Goal: Task Accomplishment & Management: Manage account settings

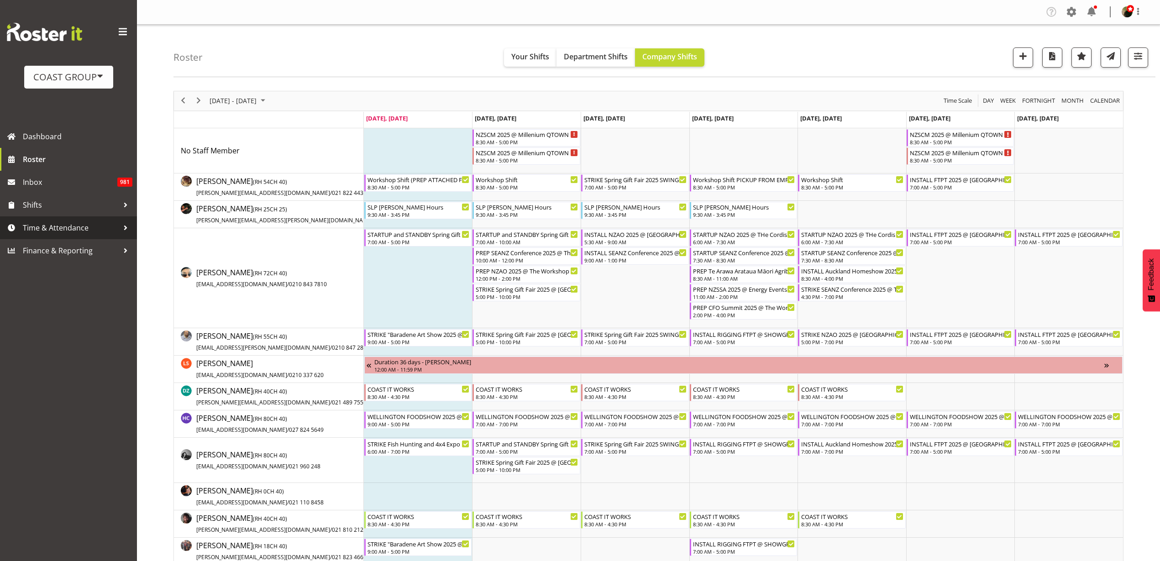
click at [63, 235] on link "Time & Attendance" at bounding box center [68, 227] width 137 height 23
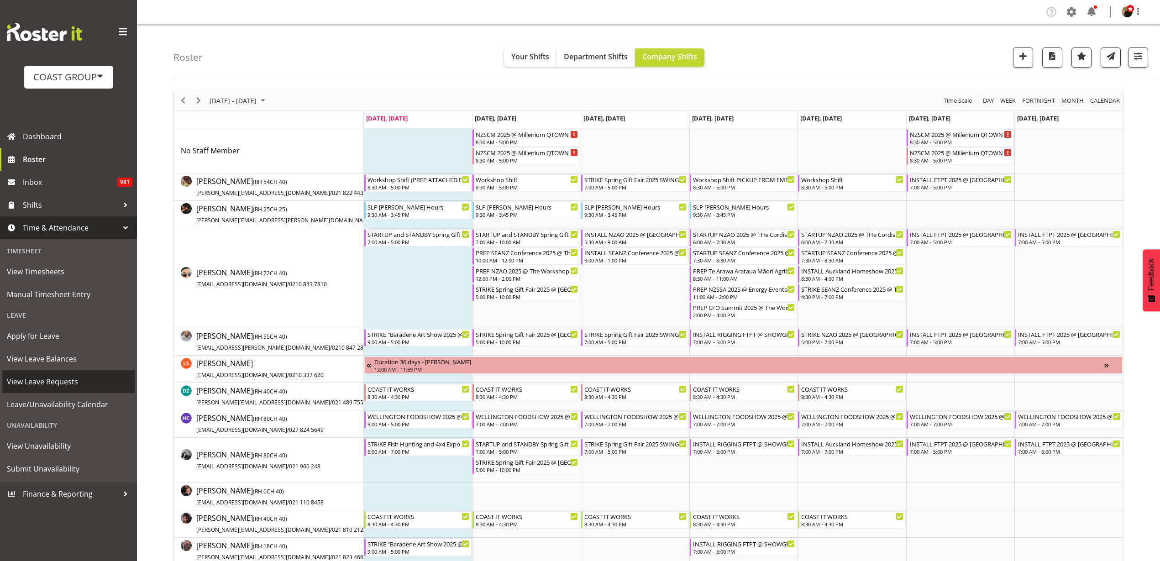
click at [60, 383] on span "View Leave Requests" at bounding box center [68, 382] width 123 height 14
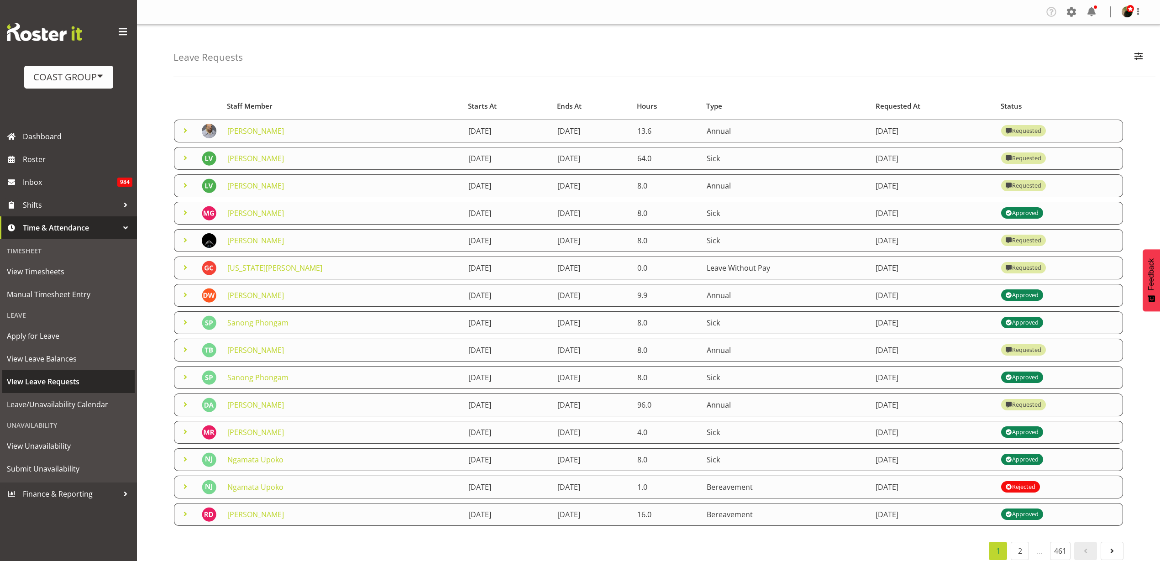
click at [48, 379] on span "View Leave Requests" at bounding box center [68, 382] width 123 height 14
click at [259, 129] on link "[PERSON_NAME]" at bounding box center [255, 131] width 57 height 10
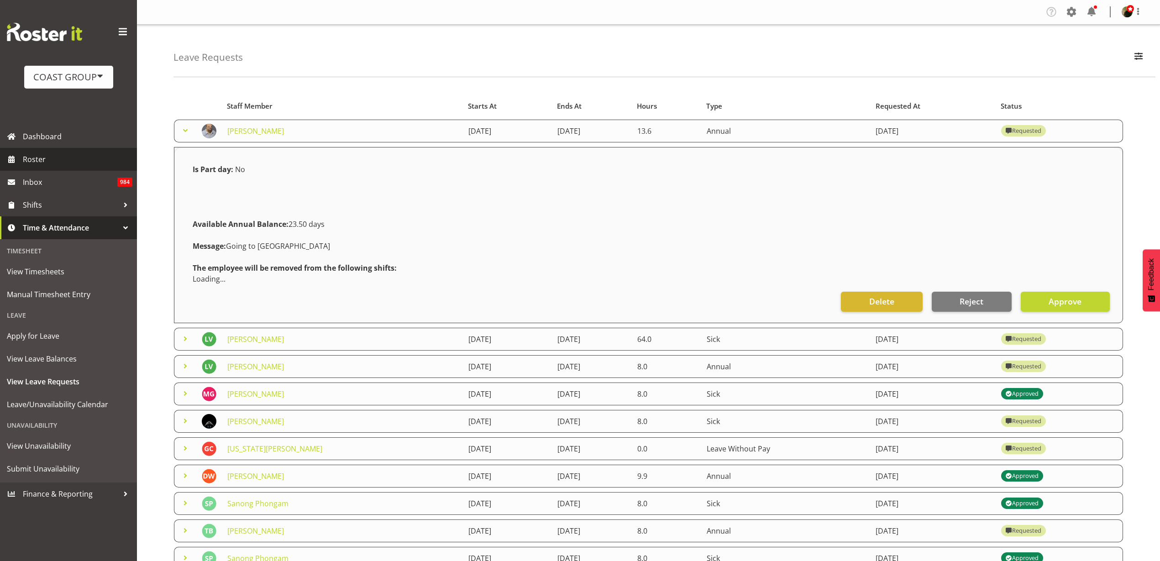
click at [55, 161] on span "Roster" at bounding box center [78, 160] width 110 height 14
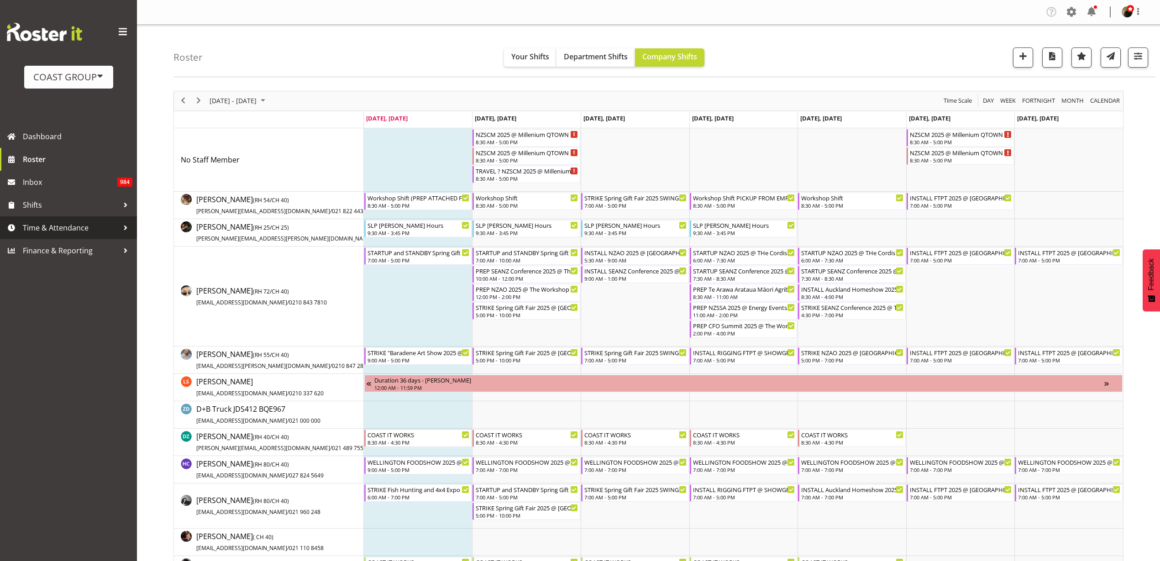
click at [76, 228] on span "Time & Attendance" at bounding box center [71, 228] width 96 height 14
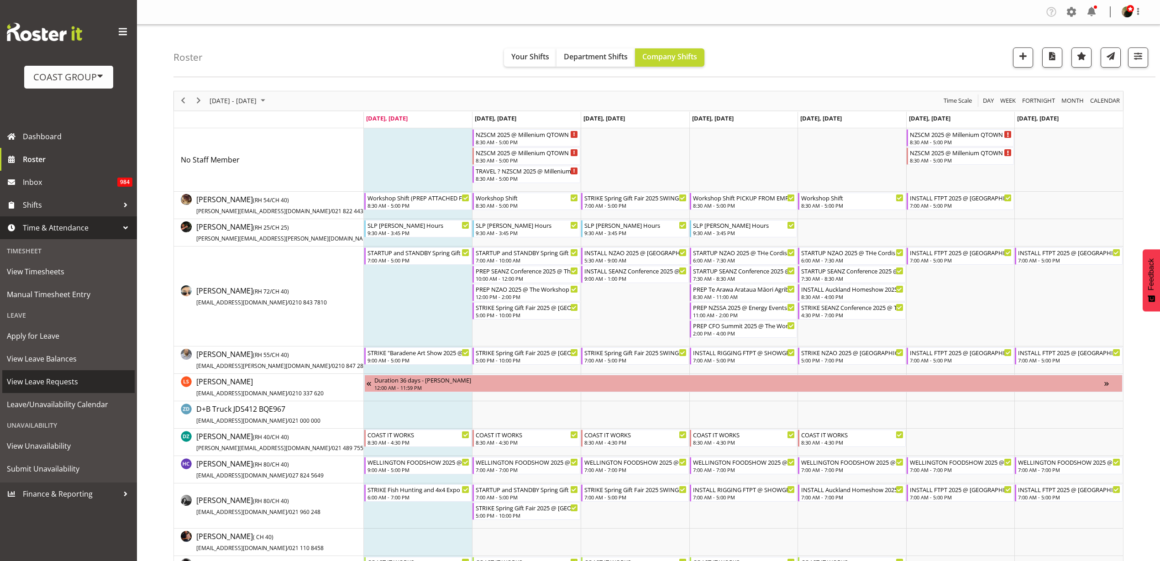
click at [62, 382] on span "View Leave Requests" at bounding box center [68, 382] width 123 height 14
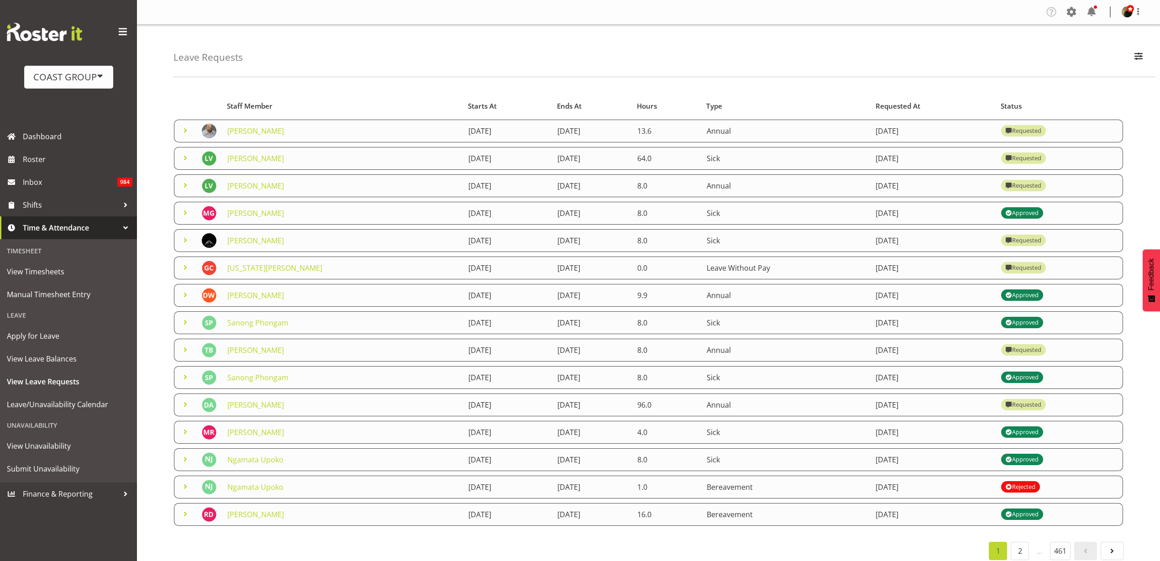
click at [257, 132] on link "[PERSON_NAME]" at bounding box center [255, 131] width 57 height 10
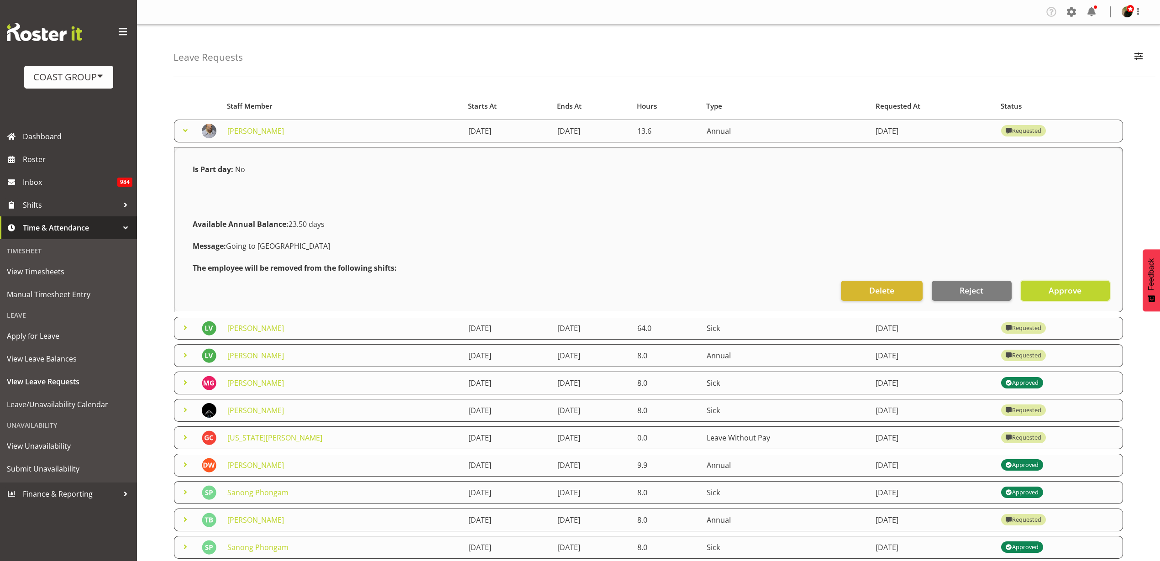
click at [1060, 290] on span "Approve" at bounding box center [1065, 291] width 33 height 12
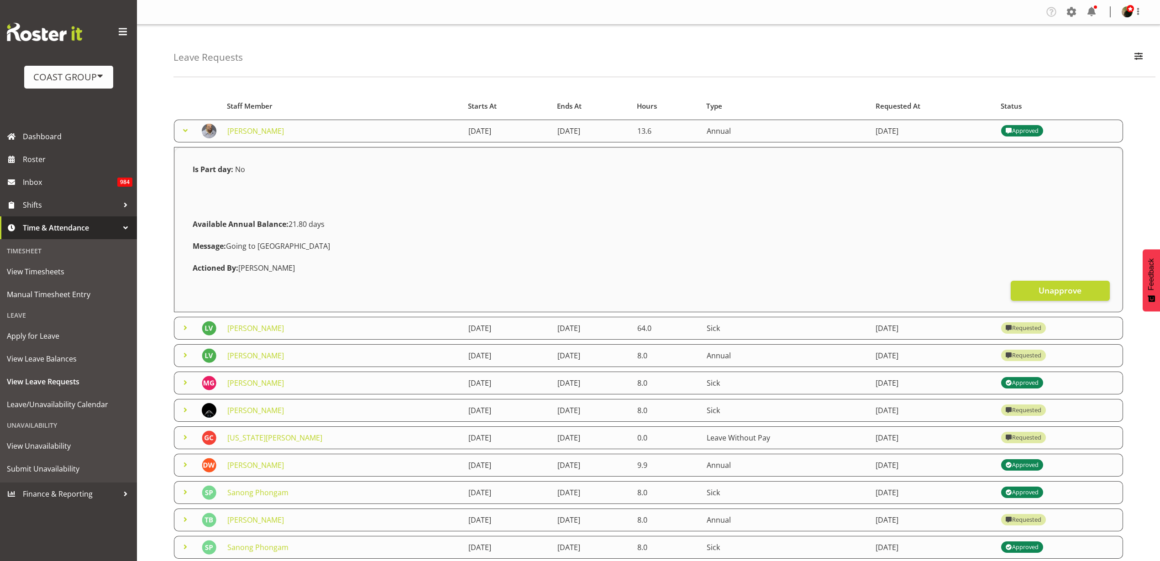
click at [249, 327] on link "[PERSON_NAME]" at bounding box center [255, 328] width 57 height 10
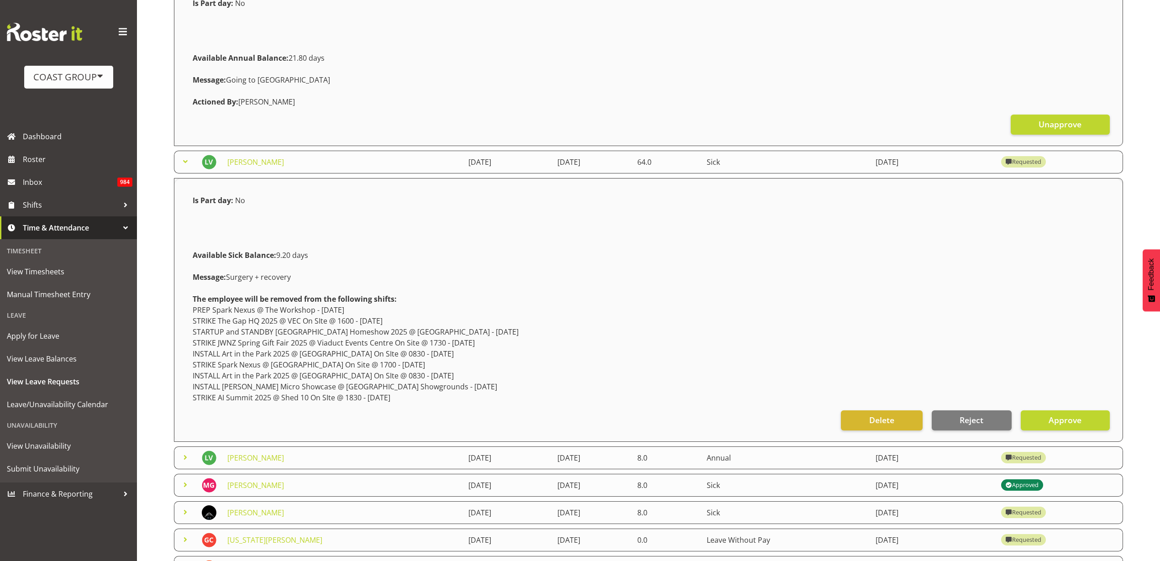
scroll to position [171, 0]
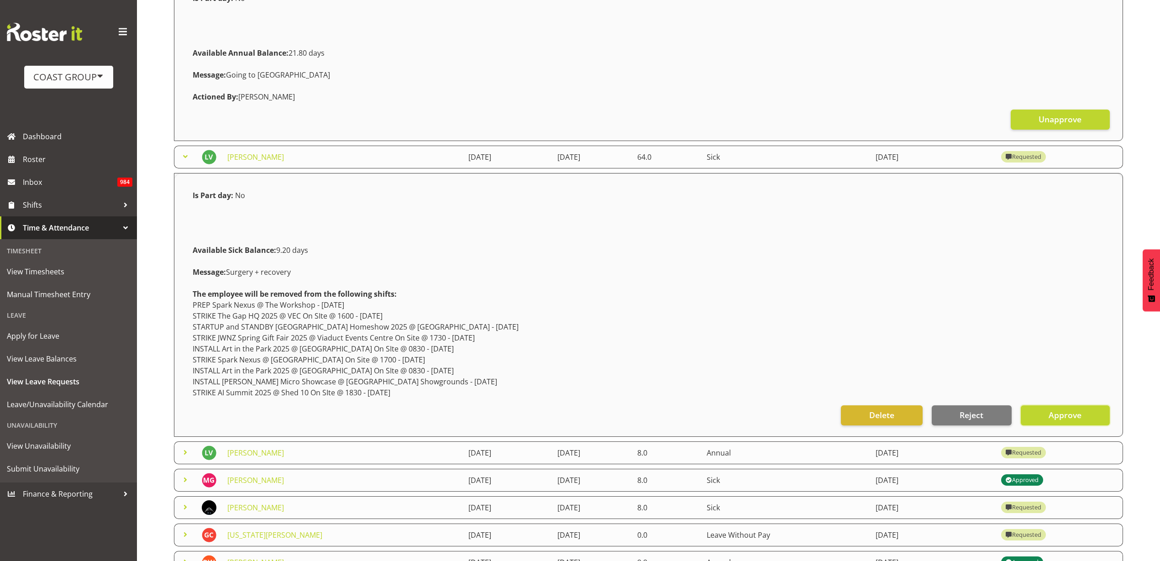
click at [1063, 416] on span "Approve" at bounding box center [1065, 415] width 33 height 12
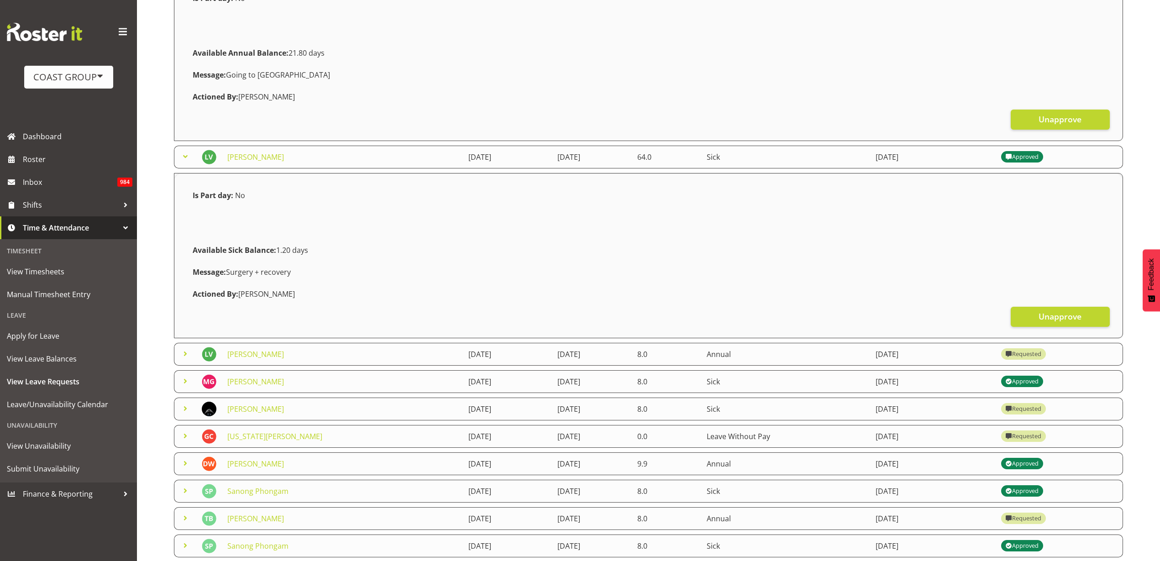
click at [256, 353] on link "[PERSON_NAME]" at bounding box center [255, 354] width 57 height 10
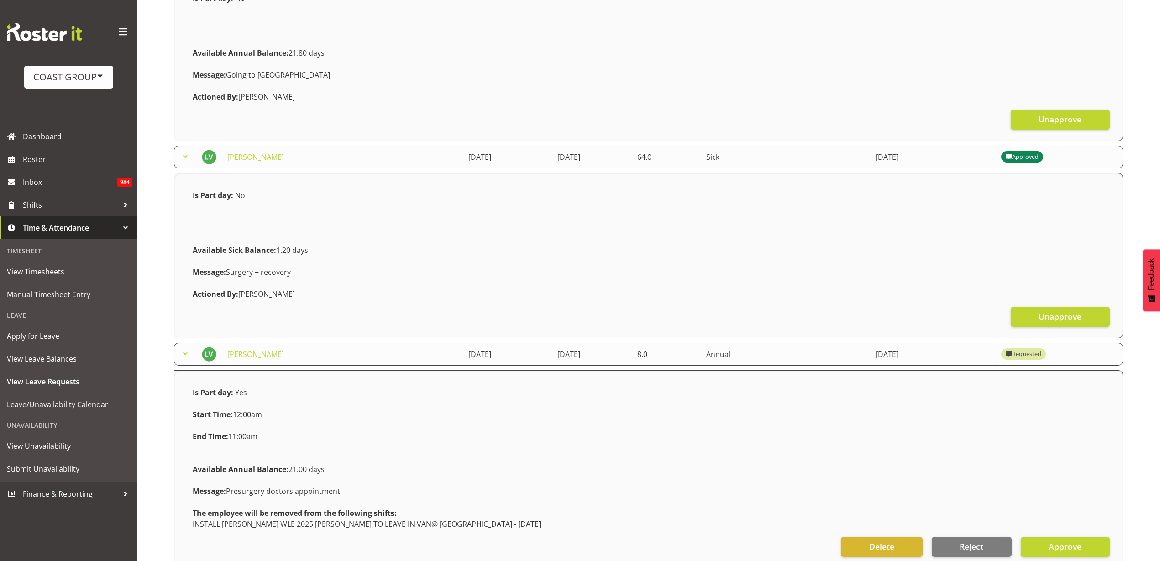
click at [613, 459] on div "Available Annual Balance: 21.00 days" at bounding box center [648, 470] width 923 height 22
click at [54, 334] on span "Apply for Leave" at bounding box center [68, 336] width 123 height 14
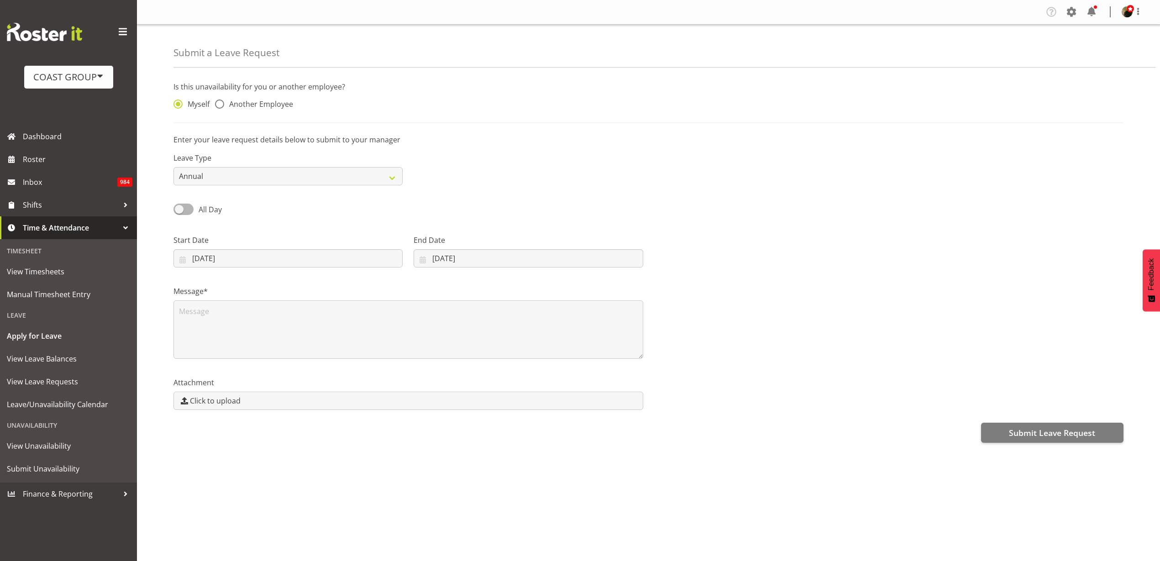
click at [262, 107] on span "Another Employee" at bounding box center [258, 104] width 69 height 9
click at [221, 107] on input "Another Employee" at bounding box center [218, 104] width 6 height 6
radio input "true"
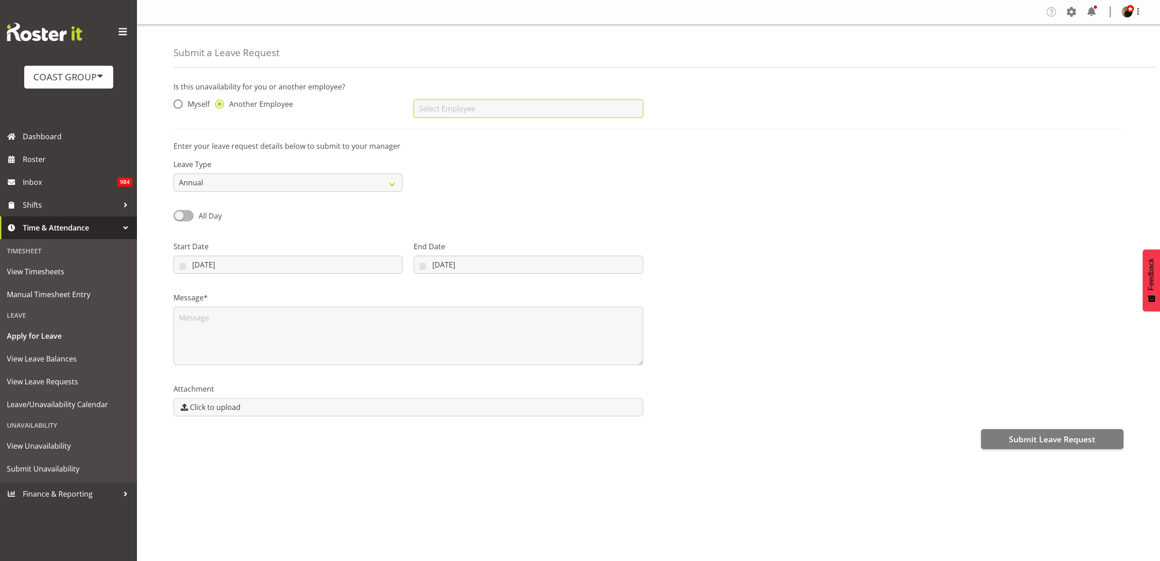
click at [443, 108] on input "text" at bounding box center [528, 109] width 229 height 18
click at [539, 128] on link "[PERSON_NAME]" at bounding box center [528, 131] width 229 height 16
type input "[PERSON_NAME]"
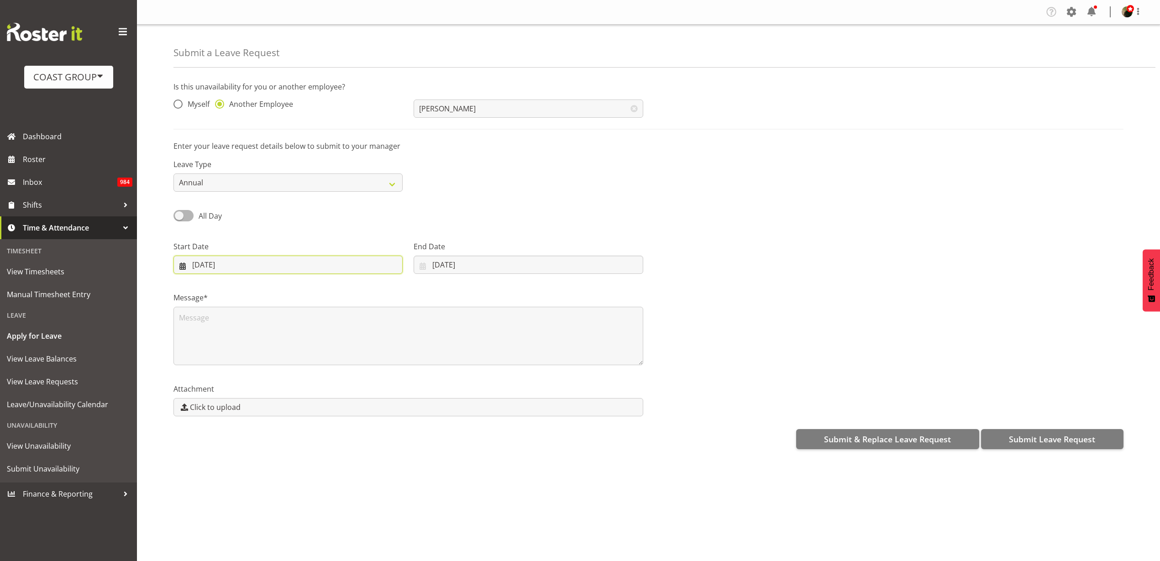
click at [226, 263] on input "25/08/2025" at bounding box center [288, 265] width 229 height 18
click at [241, 406] on span "26" at bounding box center [239, 407] width 7 height 9
type input "[DATE]"
click at [460, 264] on input "[DATE]" at bounding box center [528, 265] width 229 height 18
click at [472, 407] on span "26" at bounding box center [468, 407] width 7 height 9
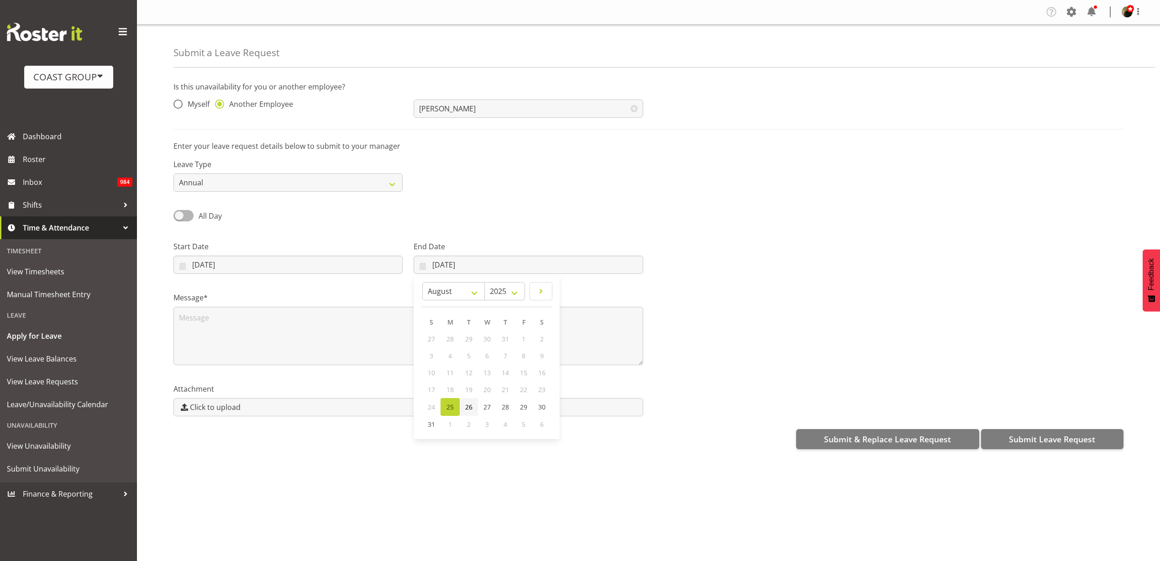
type input "[DATE]"
click at [349, 361] on textarea at bounding box center [409, 336] width 470 height 58
type textarea "Away"
click at [1049, 435] on span "Submit Leave Request" at bounding box center [1052, 439] width 86 height 12
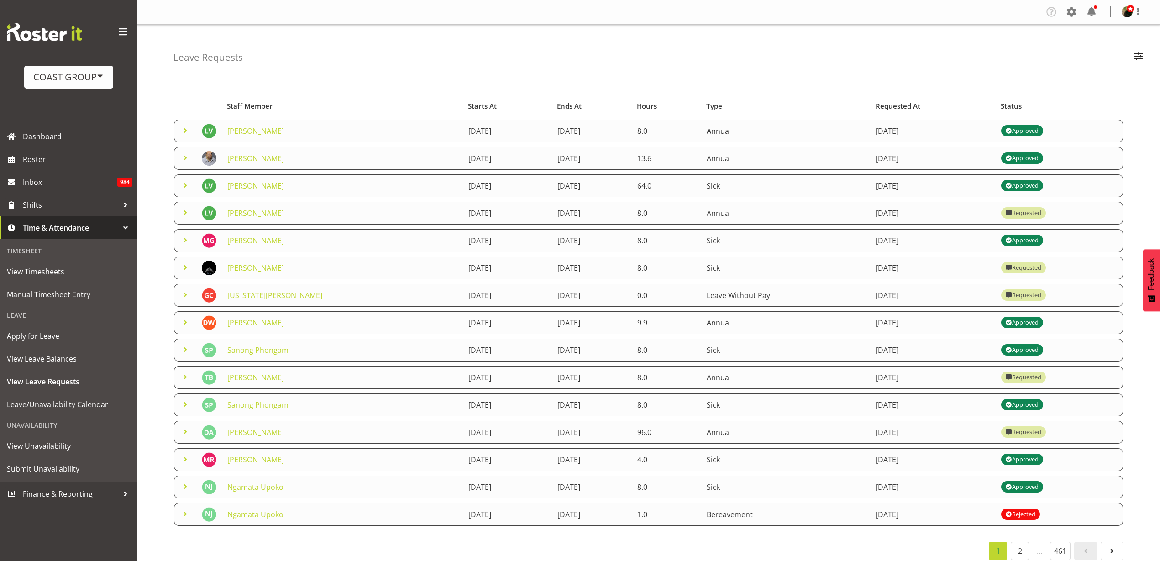
click at [264, 126] on link "[PERSON_NAME]" at bounding box center [255, 131] width 57 height 10
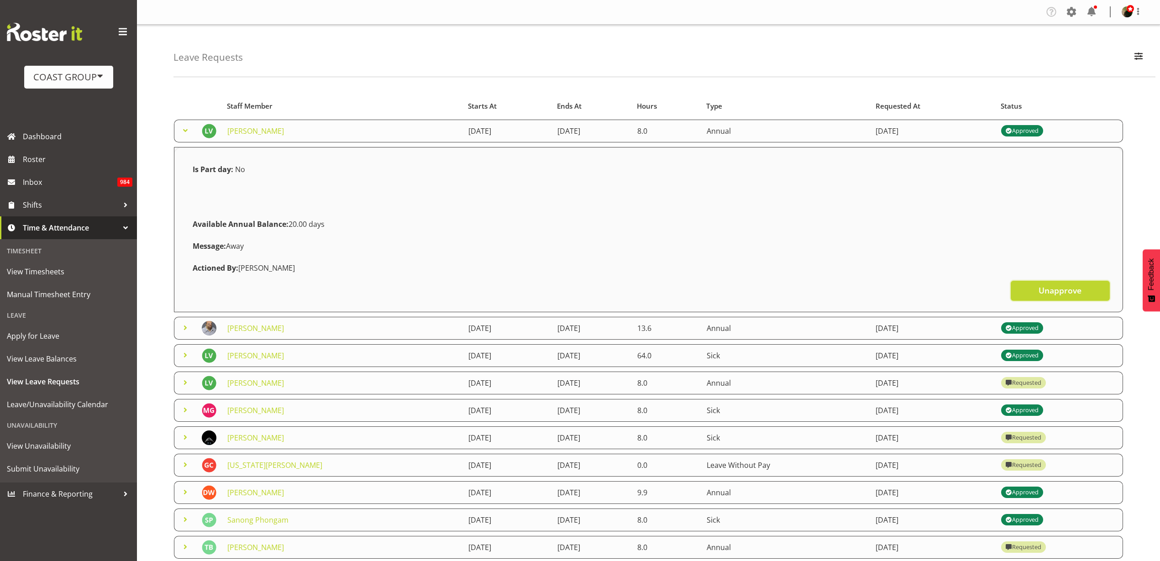
click at [1057, 290] on span "Unapprove" at bounding box center [1060, 291] width 43 height 12
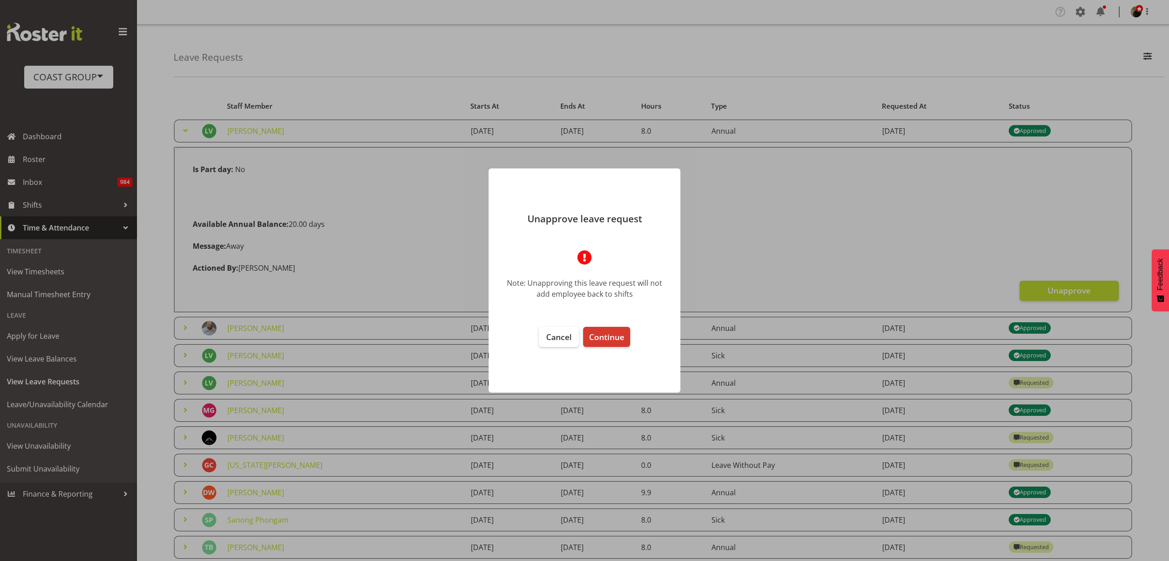
click at [612, 334] on span "Continue" at bounding box center [606, 337] width 35 height 11
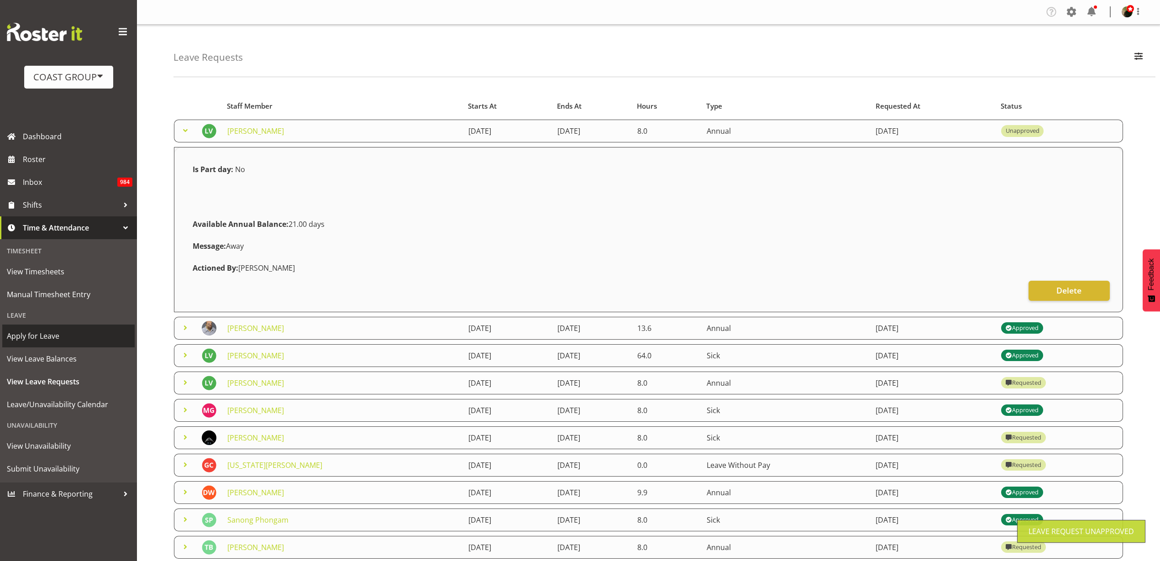
click at [45, 339] on span "Apply for Leave" at bounding box center [68, 336] width 123 height 14
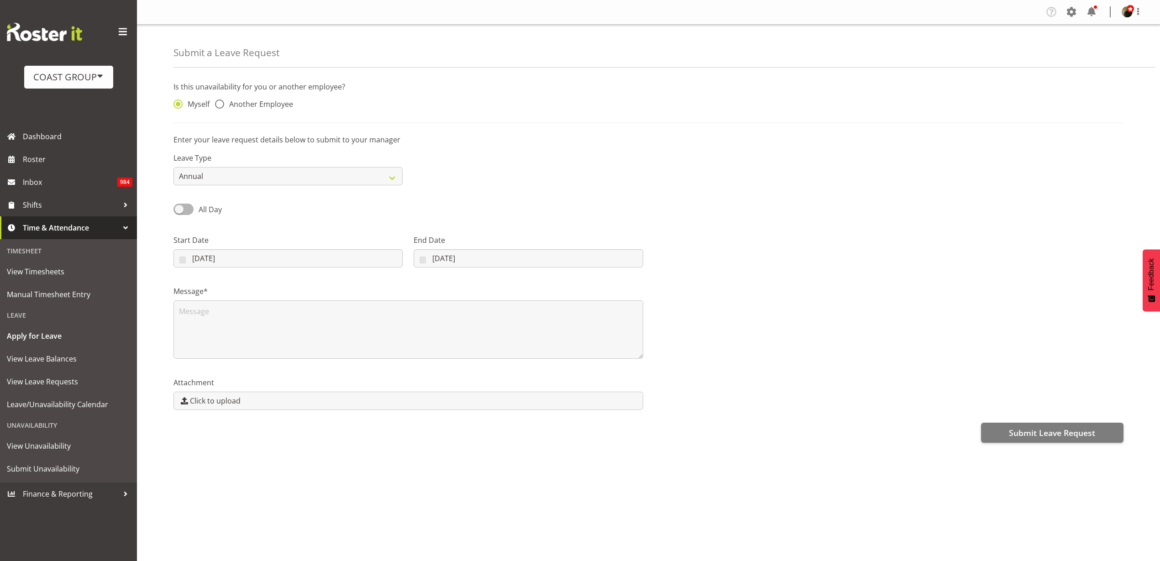
click at [248, 96] on div "Myself Another Employee" at bounding box center [288, 102] width 240 height 30
drag, startPoint x: 255, startPoint y: 102, endPoint x: 270, endPoint y: 101, distance: 15.6
click at [256, 101] on span "Another Employee" at bounding box center [258, 104] width 69 height 9
click at [221, 101] on input "Another Employee" at bounding box center [218, 104] width 6 height 6
radio input "true"
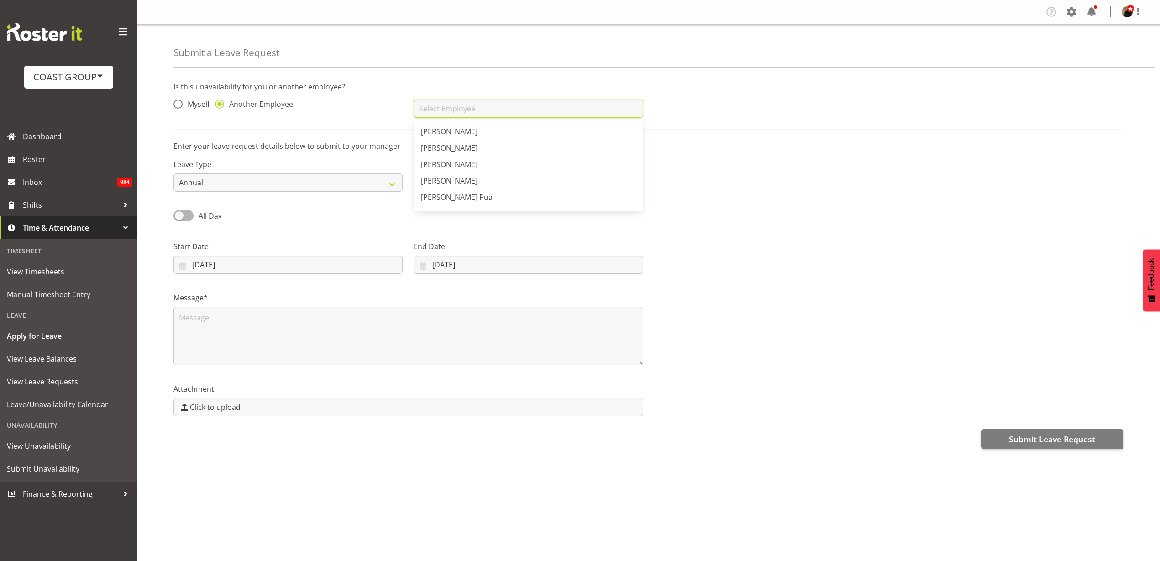
click at [446, 111] on input "text" at bounding box center [528, 109] width 229 height 18
click at [483, 127] on link "[PERSON_NAME]" at bounding box center [528, 131] width 229 height 16
type input "[PERSON_NAME]"
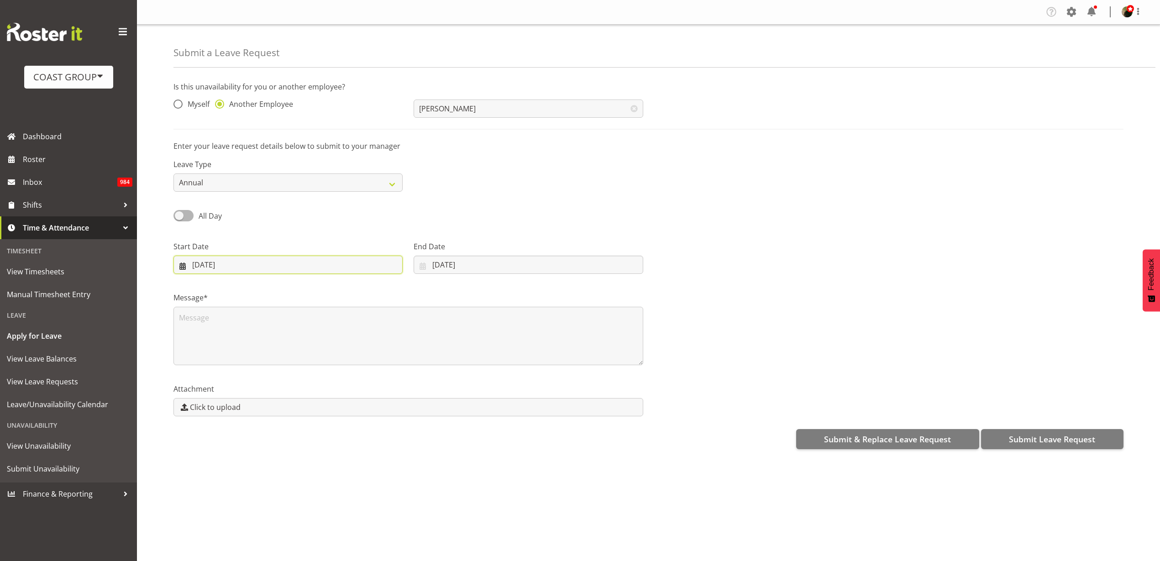
click at [219, 266] on input "[DATE]" at bounding box center [288, 265] width 229 height 18
click at [242, 409] on span "26" at bounding box center [239, 407] width 7 height 9
type input "[DATE]"
click at [196, 207] on div "All Day" at bounding box center [288, 212] width 240 height 31
click at [200, 212] on span "All Day" at bounding box center [210, 216] width 23 height 10
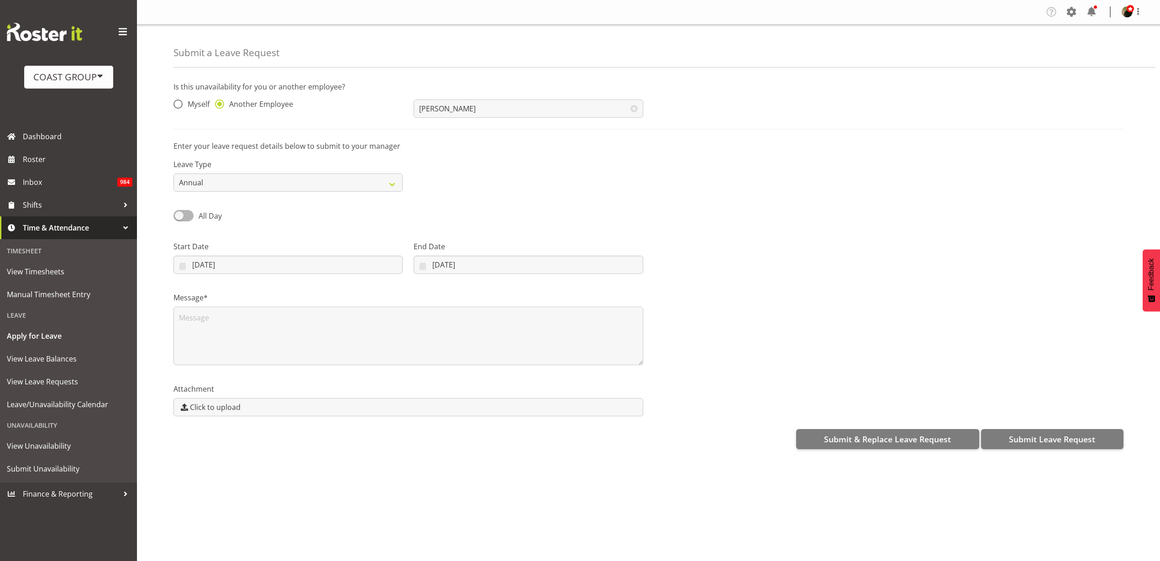
click at [179, 213] on input "All Day" at bounding box center [177, 216] width 6 height 6
checkbox input "true"
click at [231, 265] on input "25/08/2025" at bounding box center [288, 265] width 229 height 18
click at [238, 406] on span "26" at bounding box center [239, 407] width 7 height 9
type input "26/08/2025"
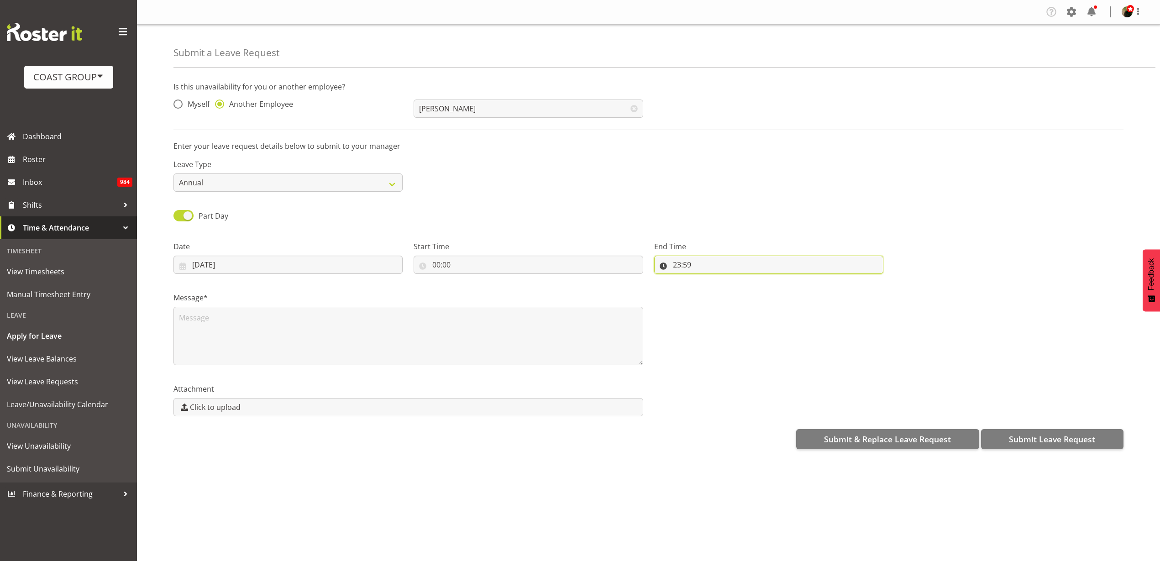
click at [676, 262] on input "23:59" at bounding box center [768, 265] width 229 height 18
click at [717, 283] on select "00 01 02 03 04 05 06 07 08 09 10 11 12 13 14 15 16 17 18 19 20 21 22 23" at bounding box center [716, 288] width 21 height 18
select select "11"
click at [706, 279] on select "00 01 02 03 04 05 06 07 08 09 10 11 12 13 14 15 16 17 18 19 20 21 22 23" at bounding box center [716, 288] width 21 height 18
type input "11:59"
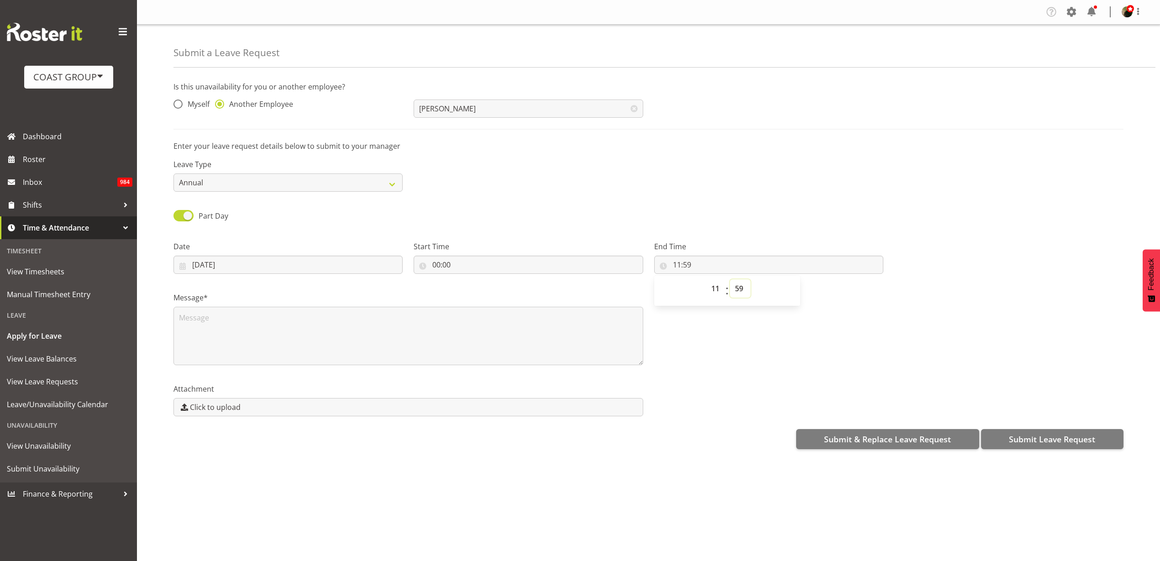
select select "0"
type input "11:00"
click at [331, 338] on textarea at bounding box center [409, 336] width 470 height 58
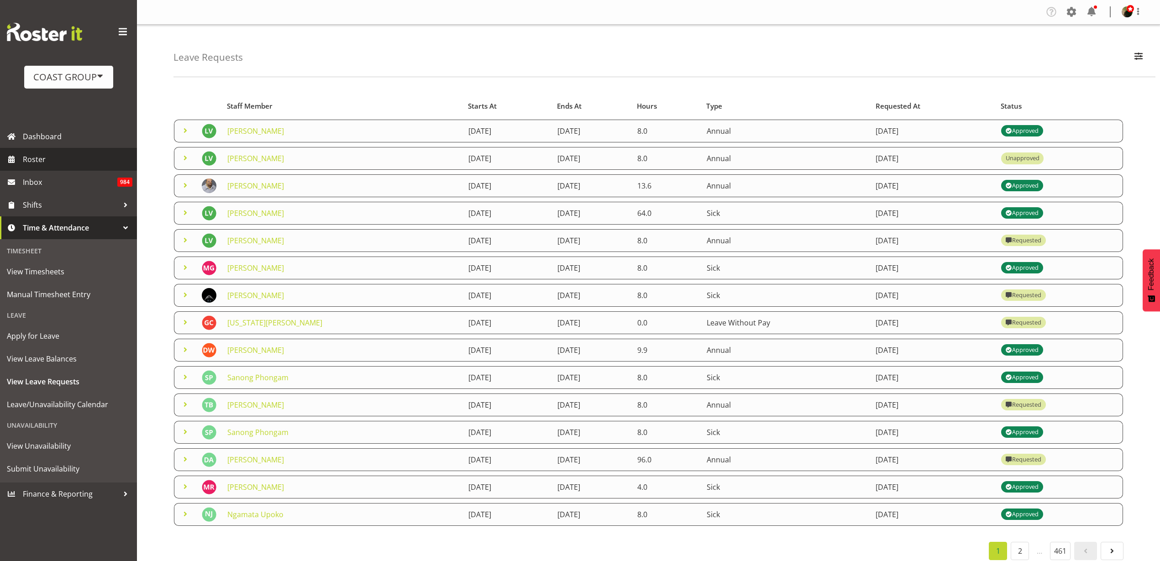
click at [35, 161] on span "Roster" at bounding box center [78, 160] width 110 height 14
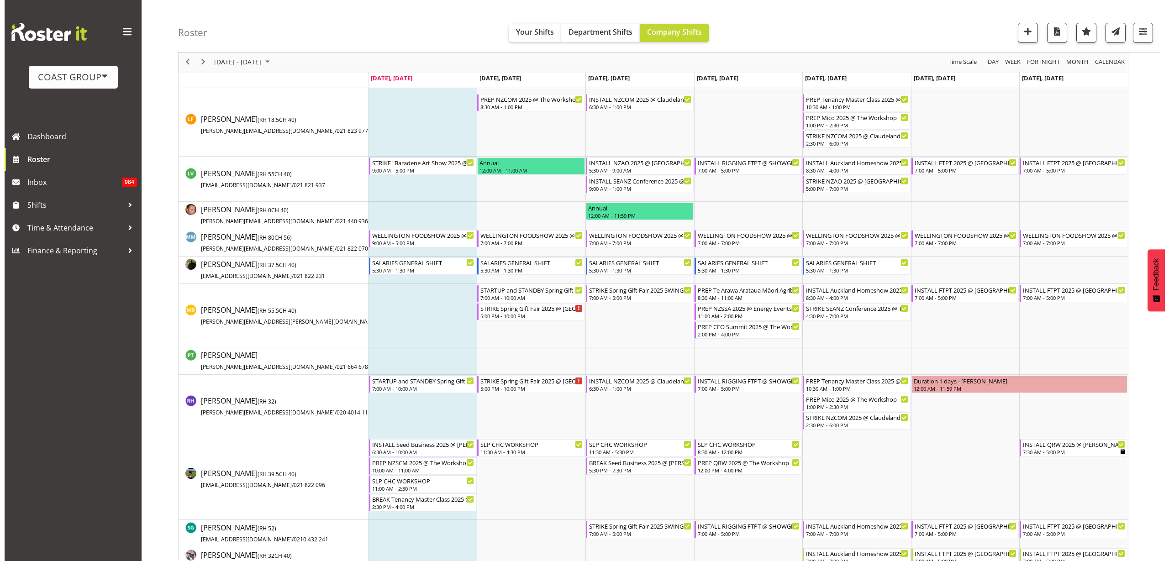
scroll to position [628, 0]
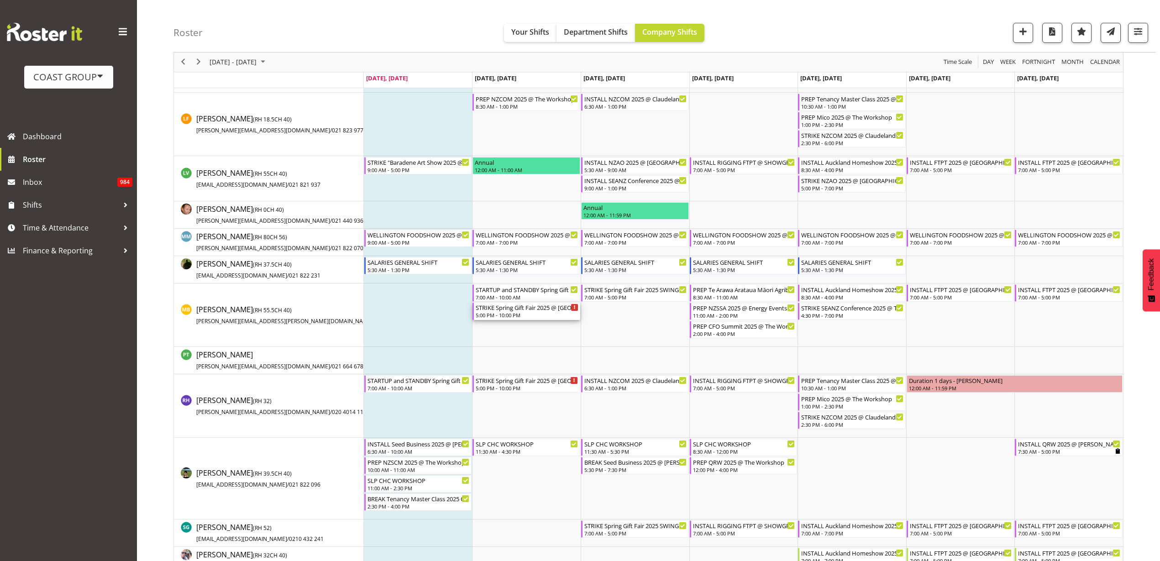
click at [502, 311] on div "STRIKE Spring Gift Fair 2025 @ [GEOGRAPHIC_DATA] Showgrounds" at bounding box center [527, 307] width 103 height 9
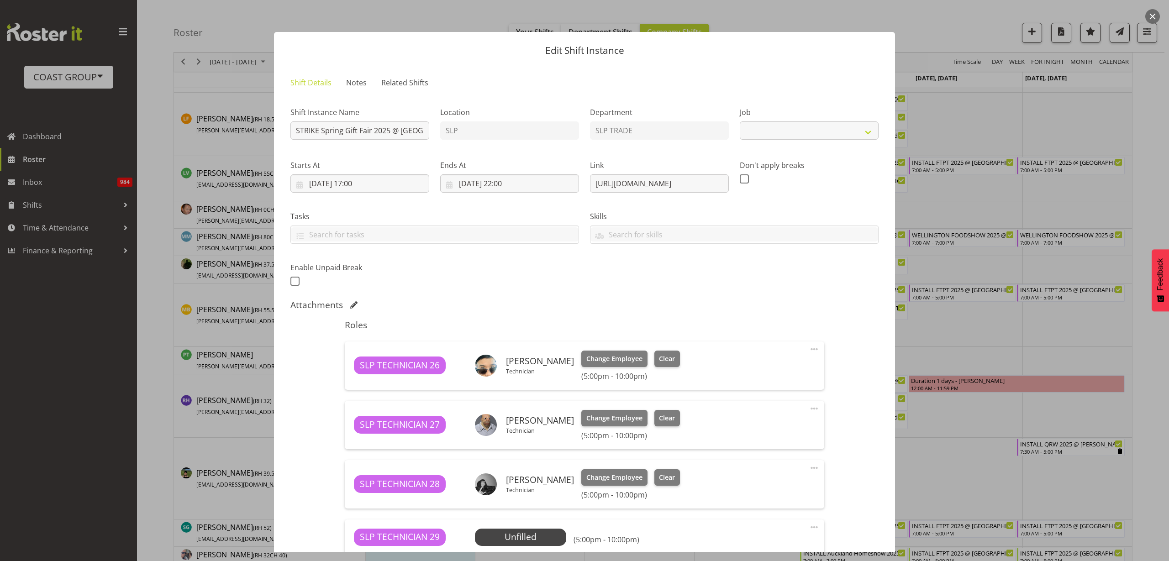
select select "9150"
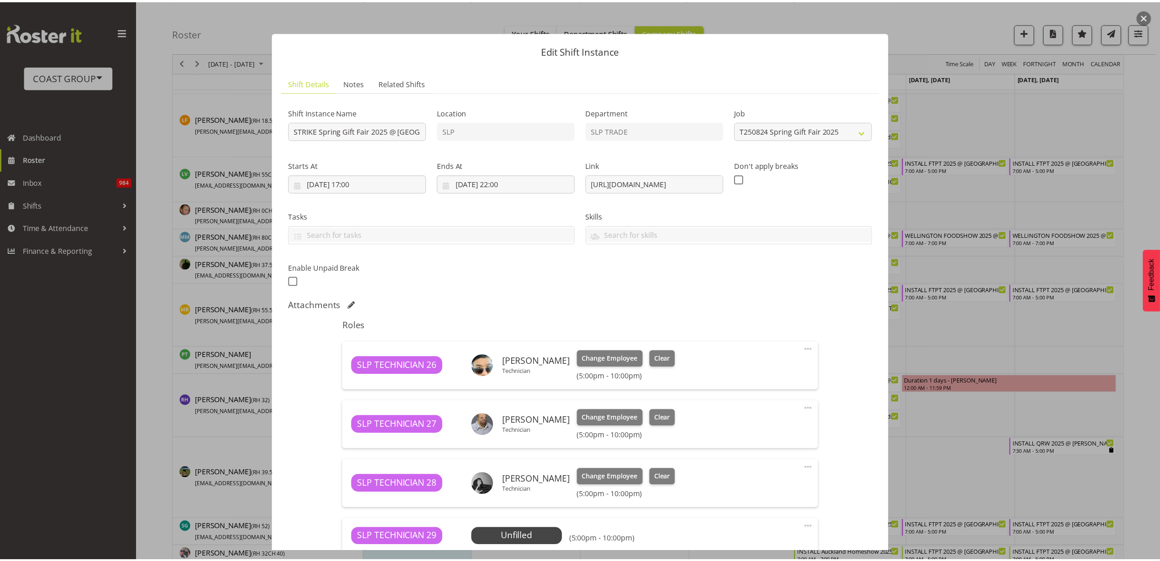
scroll to position [245, 0]
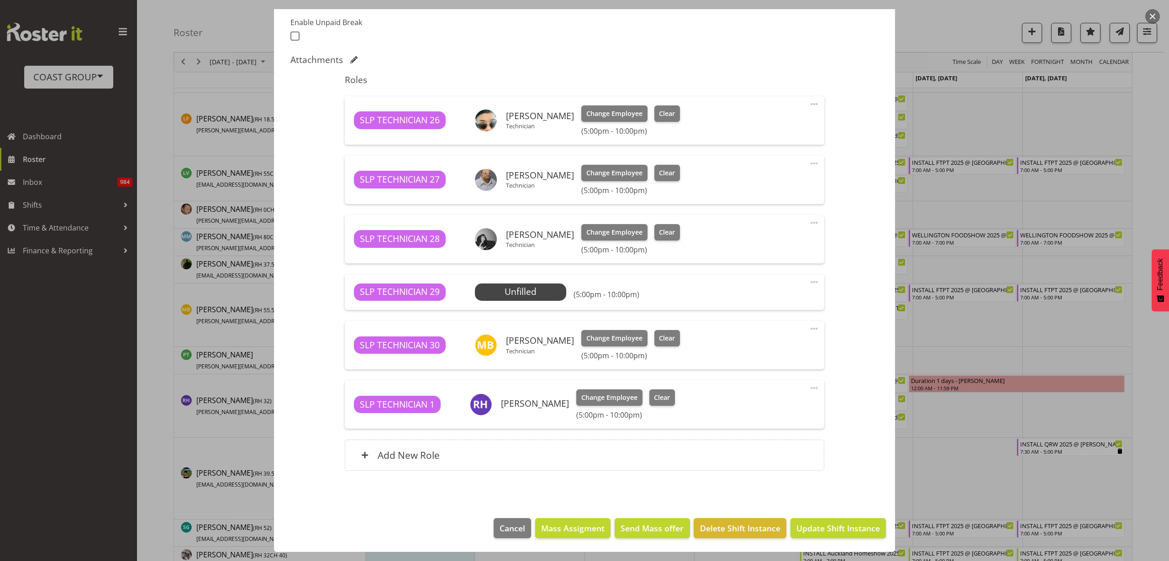
click at [0, 0] on span "Select Employee" at bounding box center [0, 0] width 0 height 0
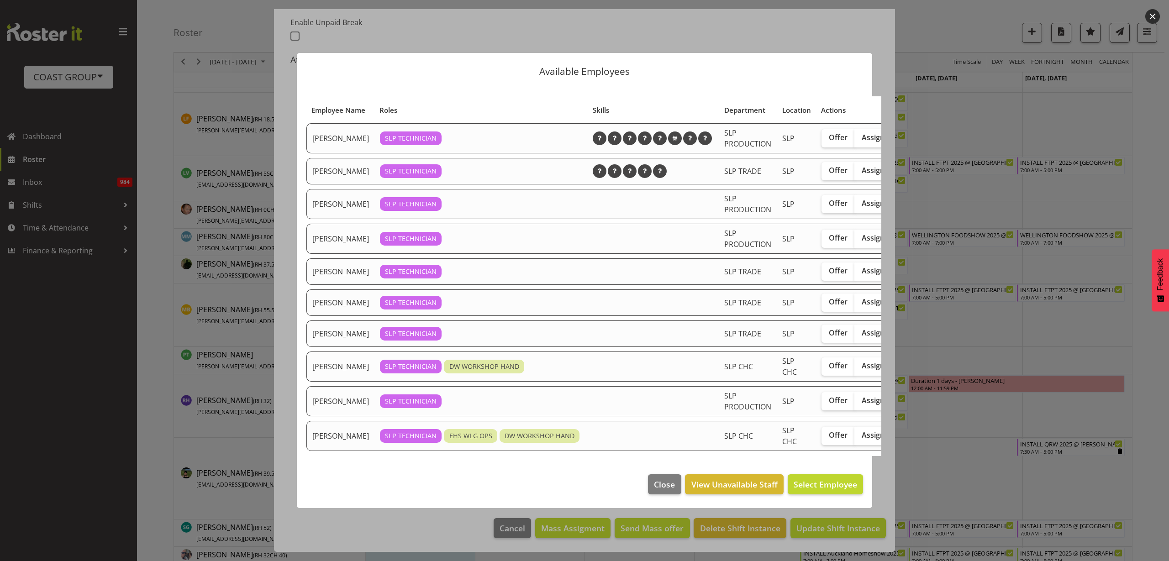
click at [862, 301] on span "Assign" at bounding box center [873, 301] width 23 height 9
click at [854, 301] on input "Assign" at bounding box center [857, 302] width 6 height 6
checkbox input "true"
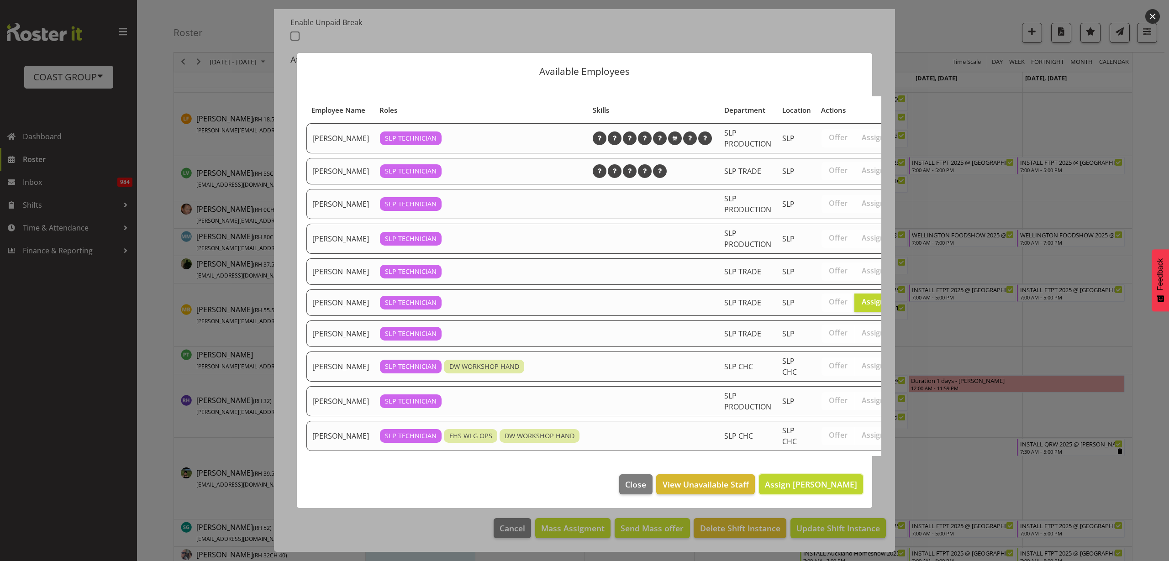
click at [796, 490] on span "Assign [PERSON_NAME]" at bounding box center [811, 484] width 92 height 11
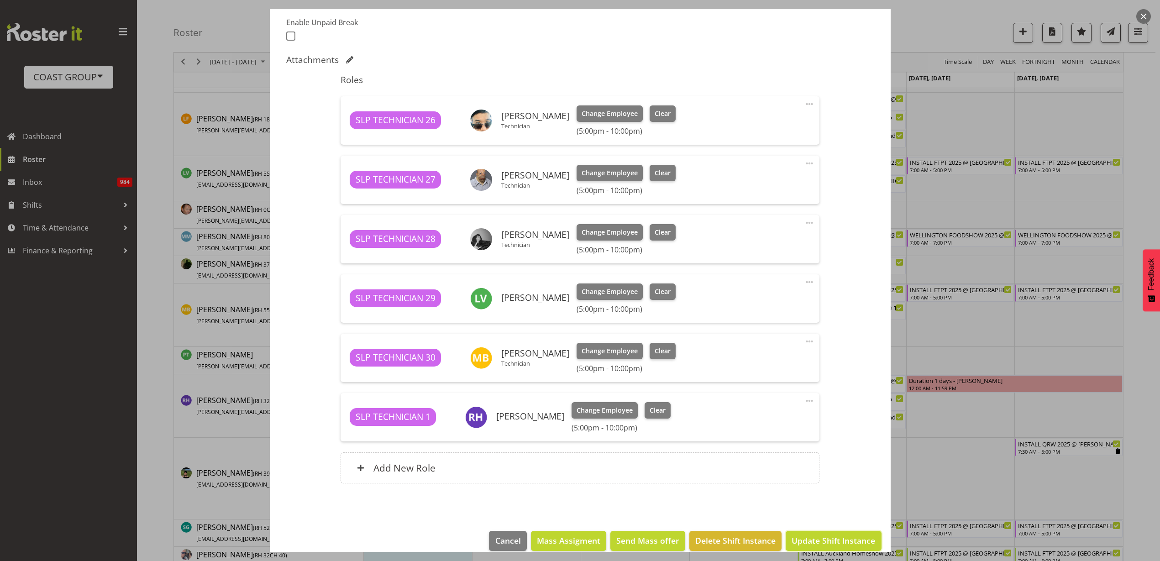
click at [811, 537] on span "Update Shift Instance" at bounding box center [834, 541] width 84 height 12
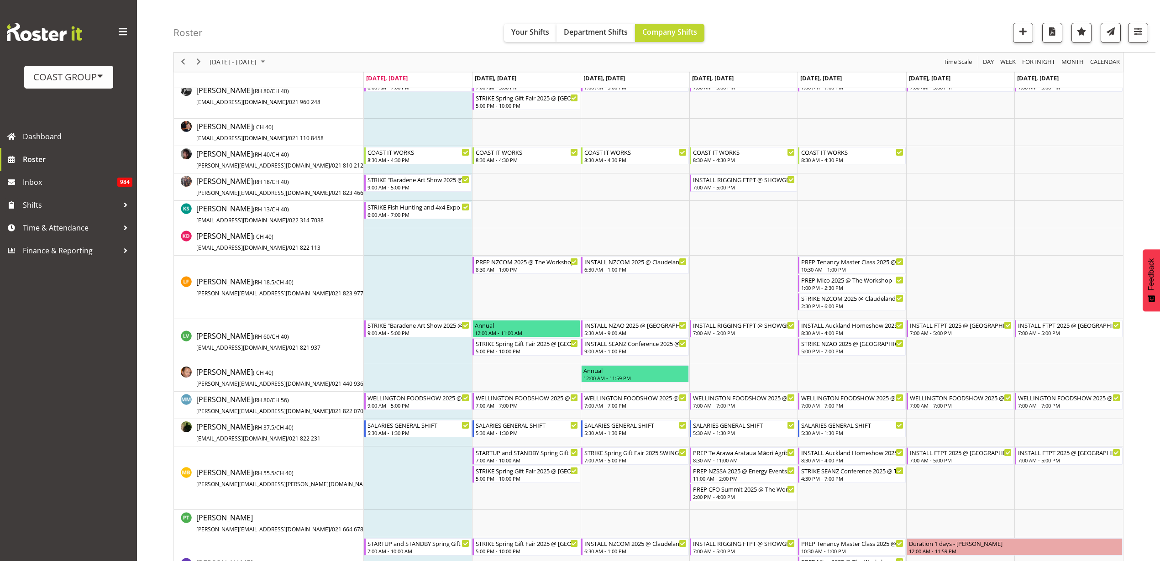
scroll to position [0, 0]
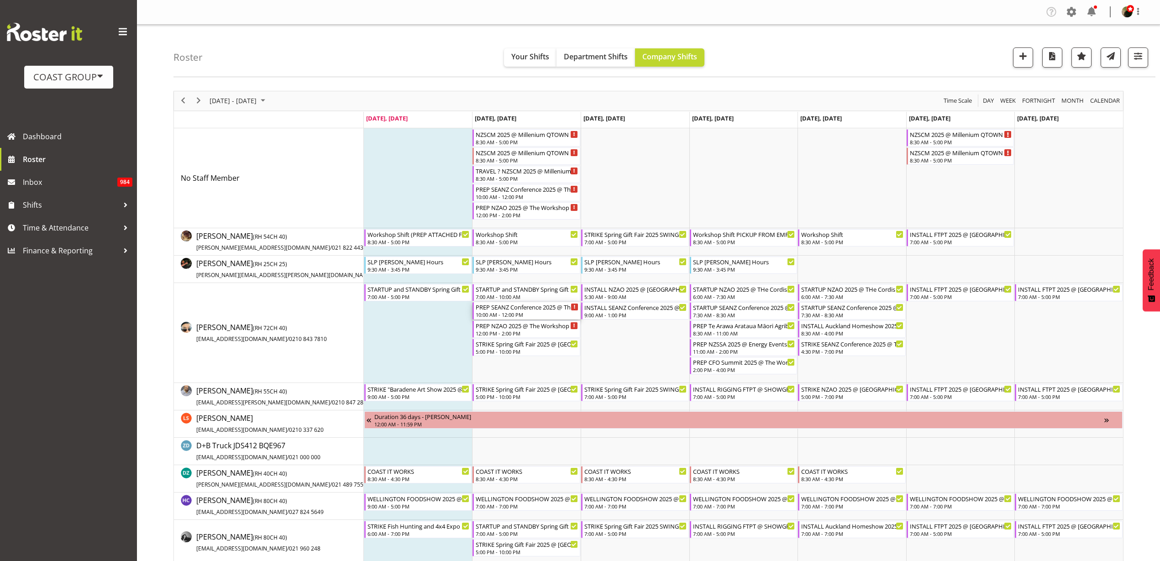
click at [522, 308] on div "PREP SEANZ Conference 2025 @ The Workshop" at bounding box center [527, 306] width 103 height 9
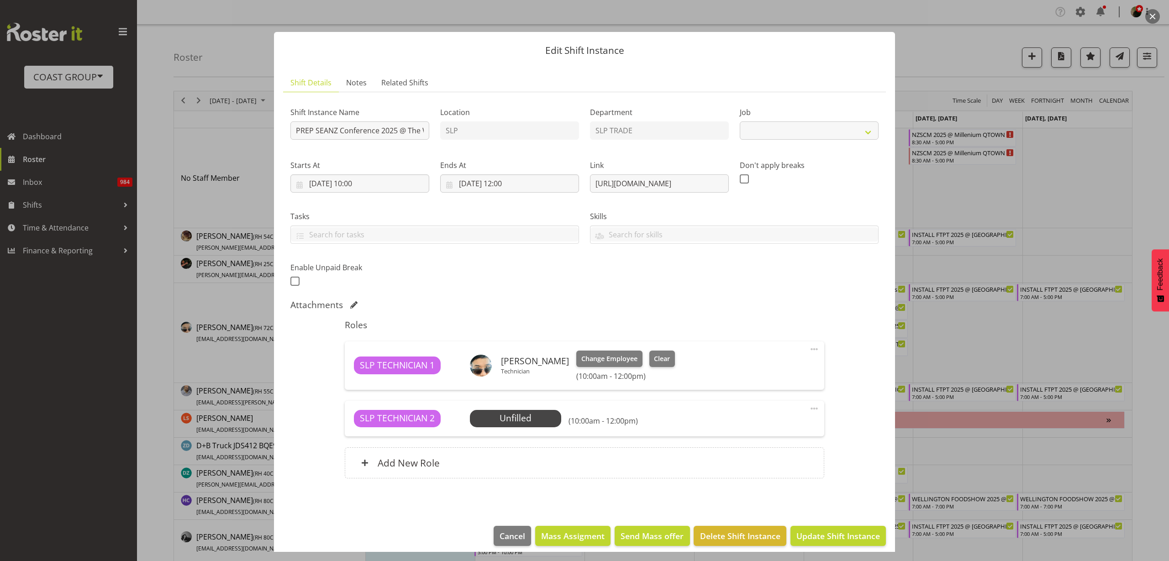
select select "10259"
click at [503, 540] on span "Cancel" at bounding box center [513, 536] width 26 height 12
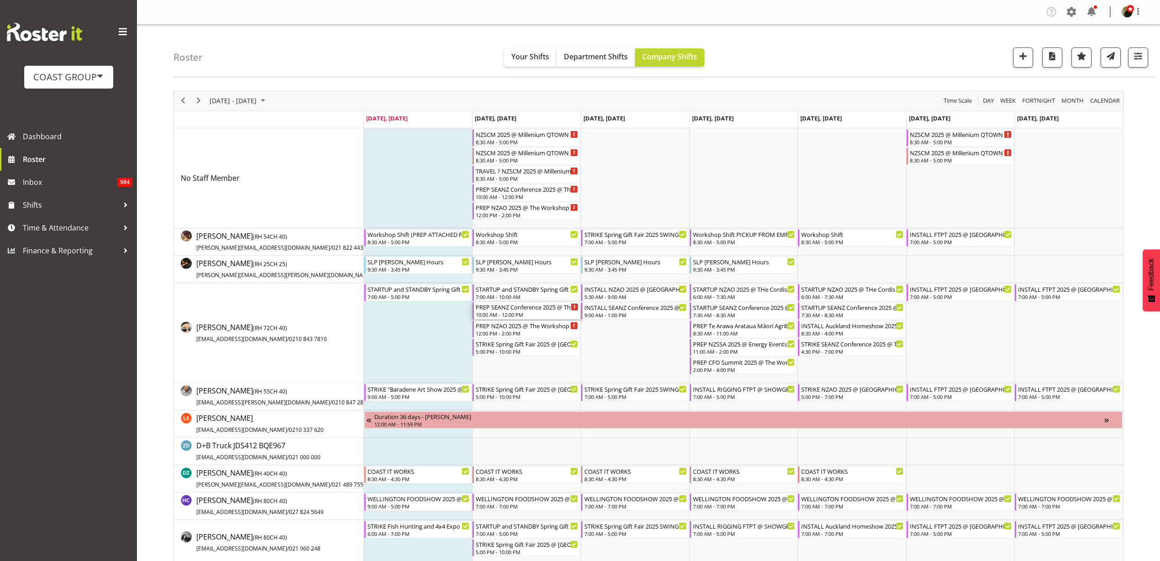
click at [510, 314] on div "10:00 AM - 12:00 PM" at bounding box center [527, 314] width 103 height 7
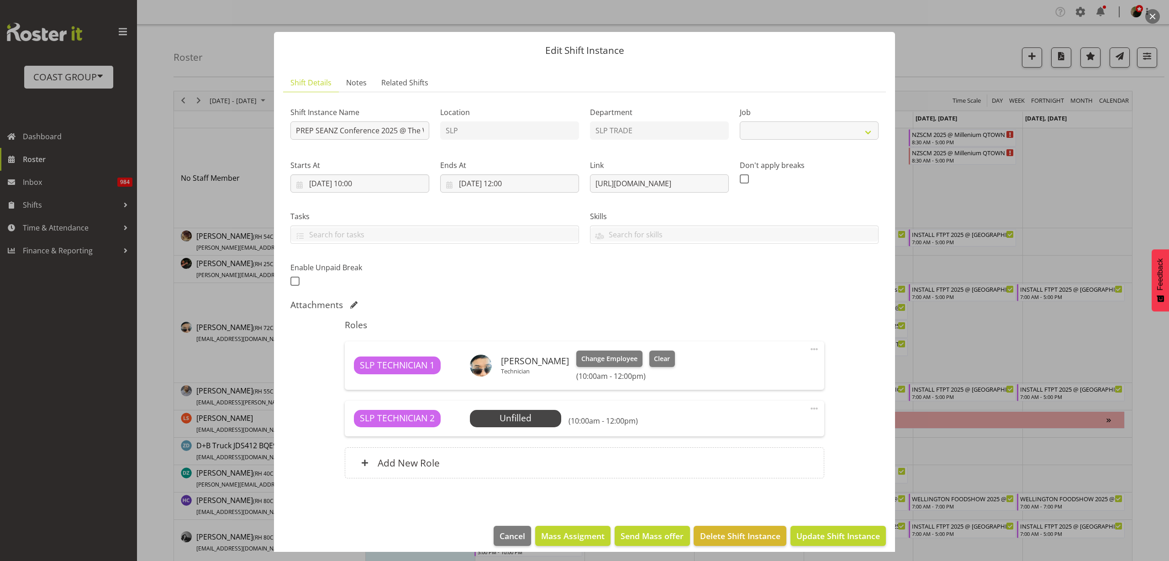
select select "10259"
click at [809, 408] on span at bounding box center [814, 408] width 11 height 11
click at [753, 428] on link "Edit" at bounding box center [776, 429] width 88 height 16
select select "7"
select select "2025"
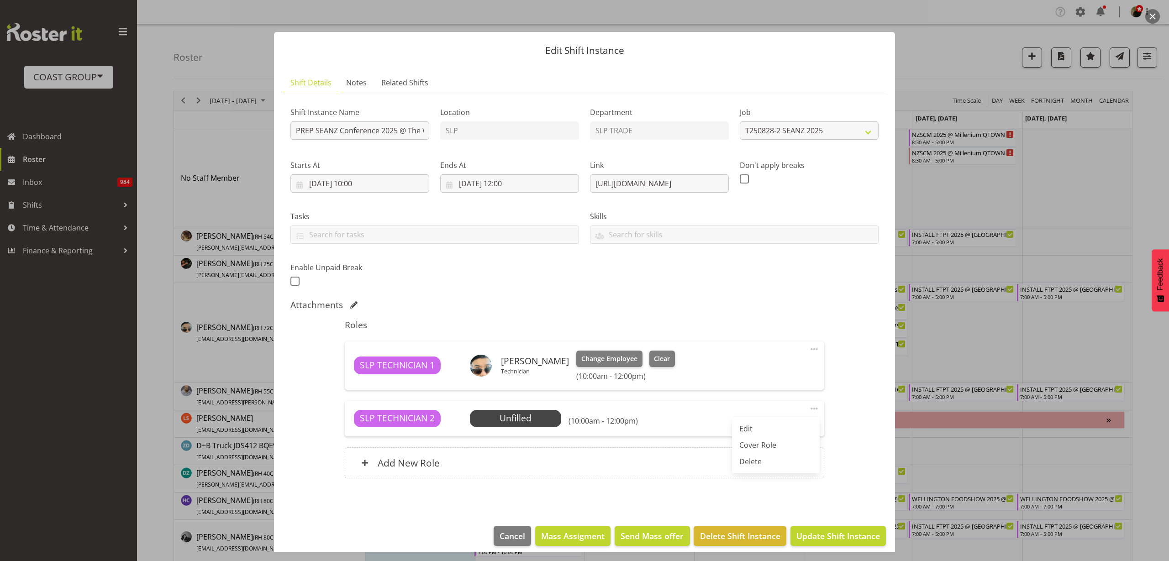
select select "10"
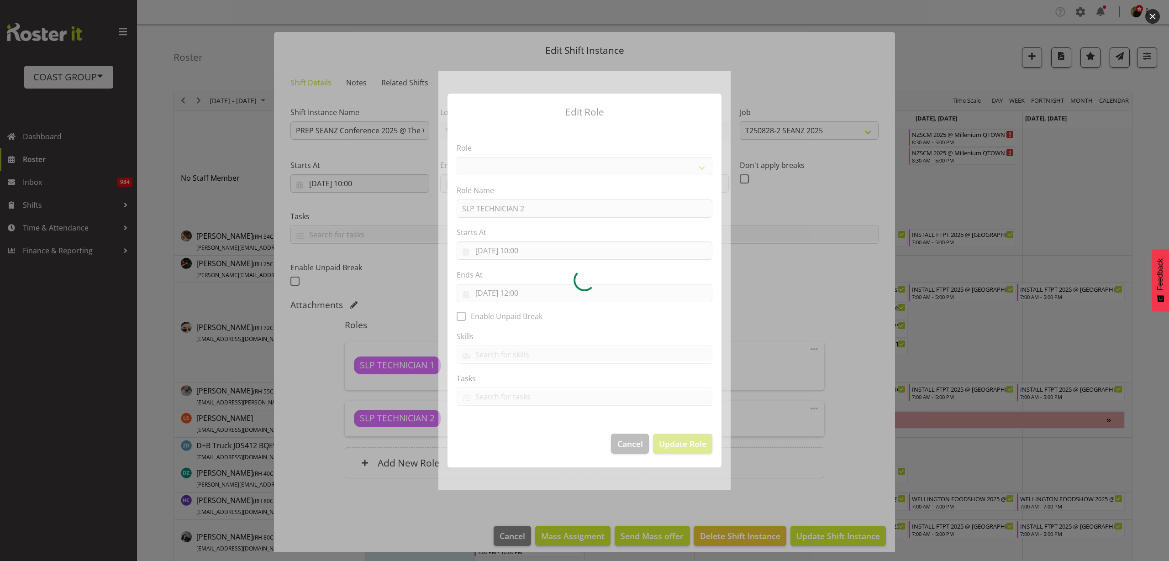
click at [538, 254] on div at bounding box center [584, 281] width 292 height 420
click at [537, 252] on div at bounding box center [584, 281] width 292 height 420
click at [536, 251] on div at bounding box center [584, 281] width 292 height 420
select select "123"
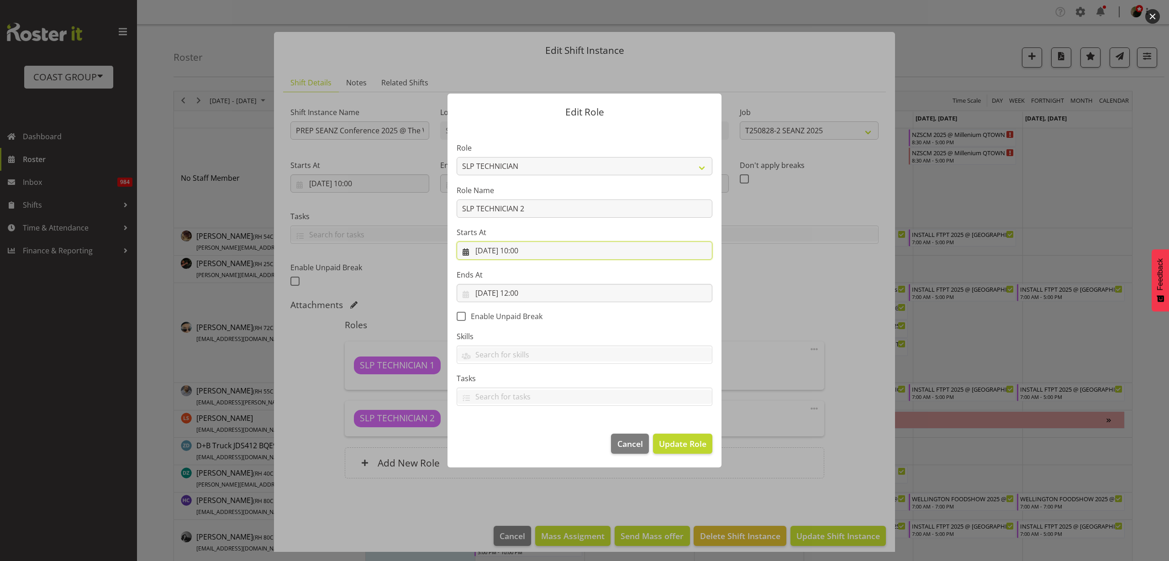
click at [530, 250] on input "[DATE] 10:00" at bounding box center [585, 251] width 256 height 18
click at [524, 446] on select "00 01 02 03 04 05 06 07 08 09 10 11 12 13 14 15 16 17 18 19 20 21 22 23" at bounding box center [529, 445] width 21 height 18
select select "11"
click at [519, 436] on select "00 01 02 03 04 05 06 07 08 09 10 11 12 13 14 15 16 17 18 19 20 21 22 23" at bounding box center [529, 445] width 21 height 18
type input "[DATE] 11:00"
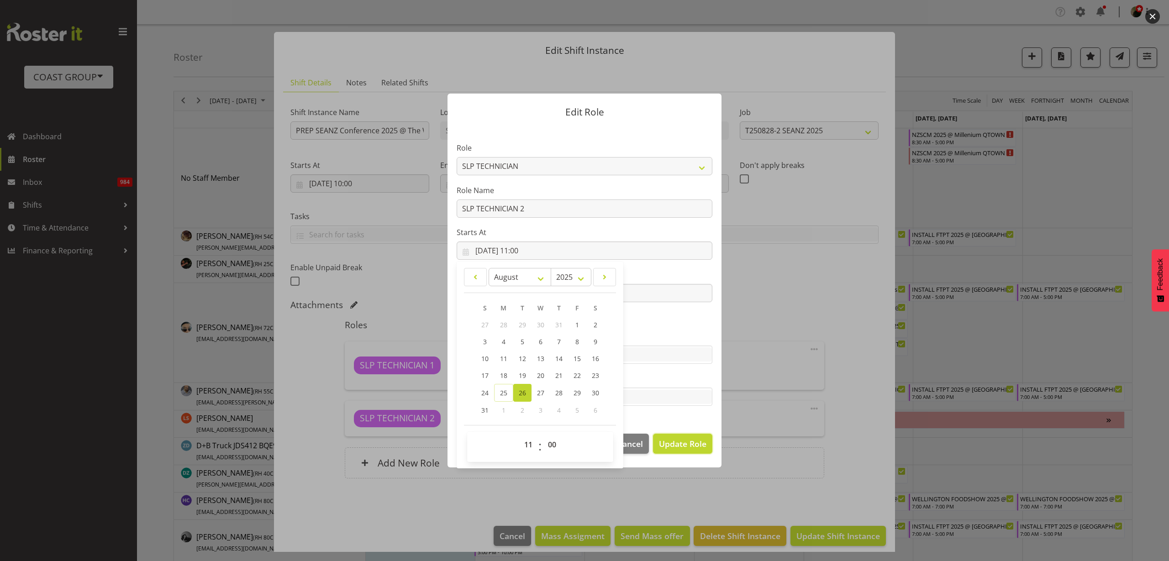
click at [672, 442] on span "Update Role" at bounding box center [682, 444] width 47 height 12
select select
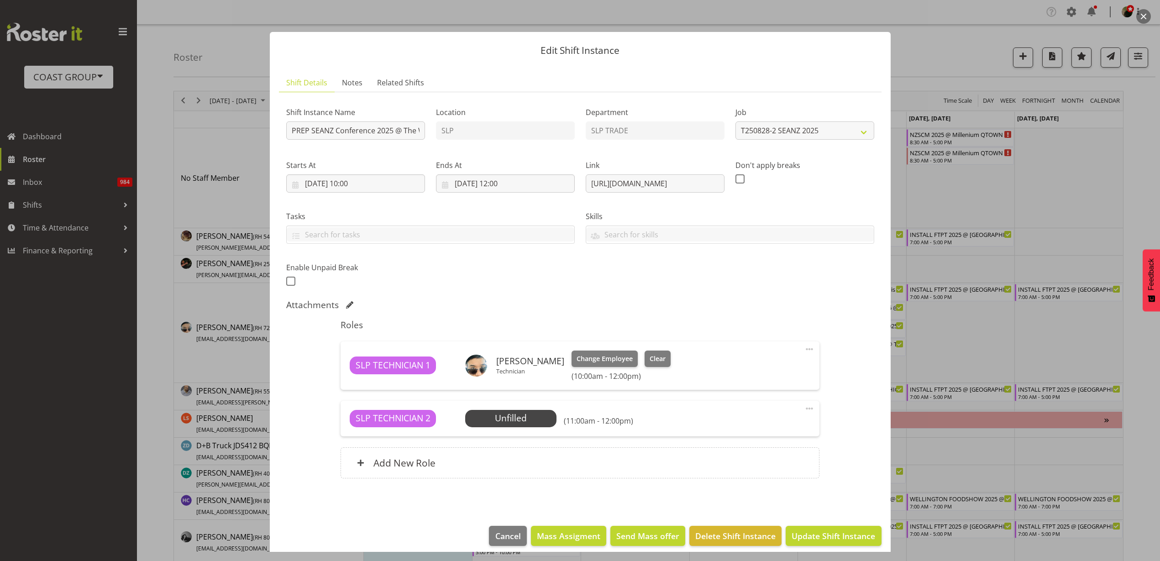
click at [0, 0] on span "Select Employee" at bounding box center [0, 0] width 0 height 0
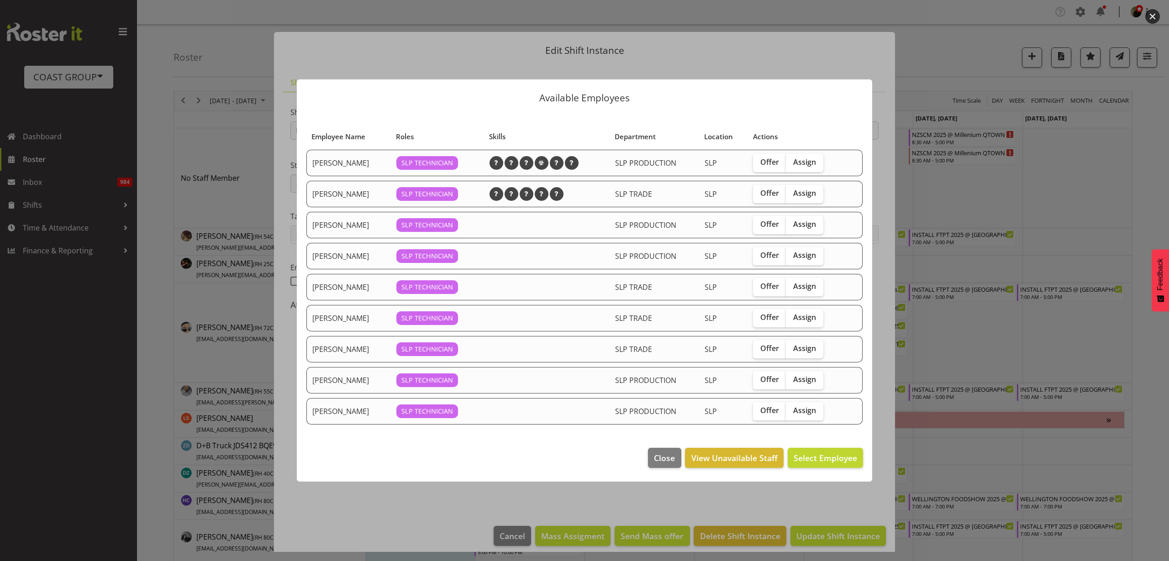
click at [807, 286] on span "Assign" at bounding box center [804, 286] width 23 height 9
click at [792, 286] on input "Assign" at bounding box center [789, 287] width 6 height 6
checkbox input "true"
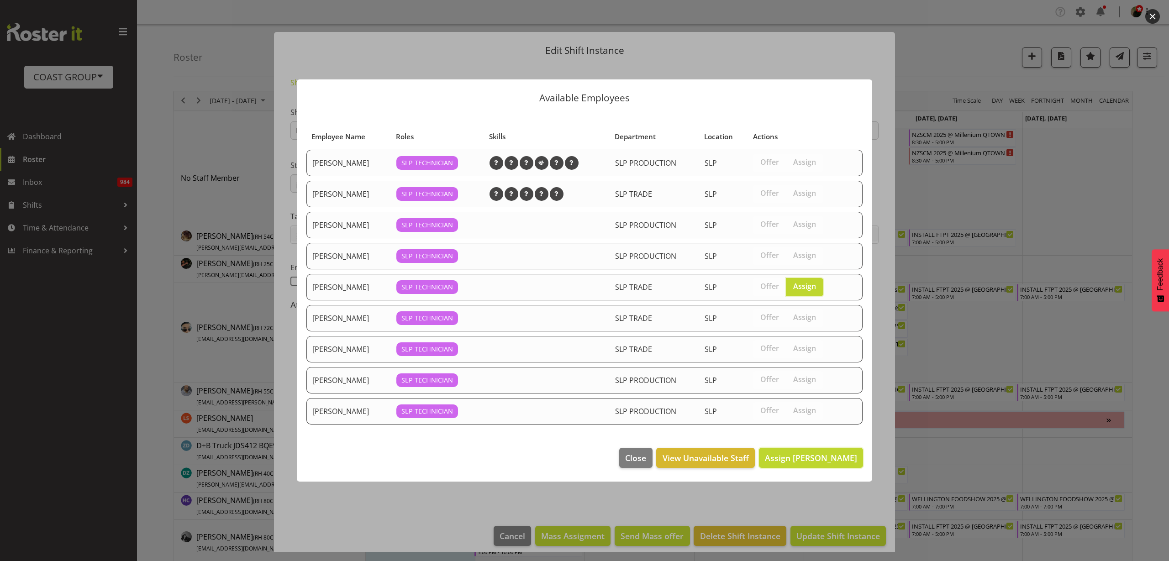
click at [804, 456] on span "Assign [PERSON_NAME]" at bounding box center [811, 458] width 92 height 11
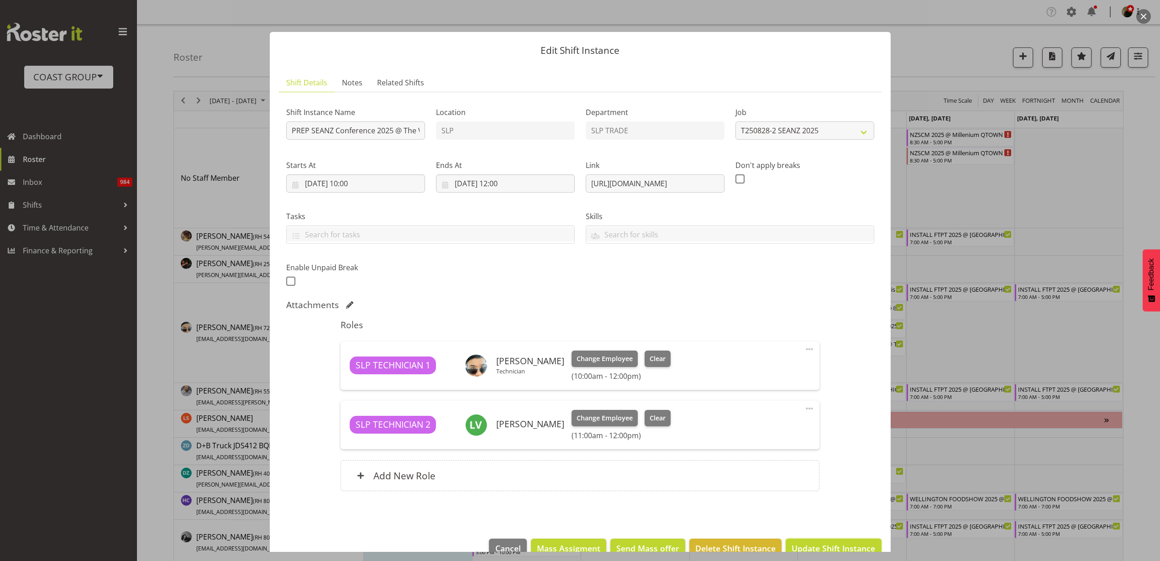
click at [827, 541] on button "Update Shift Instance" at bounding box center [833, 549] width 95 height 20
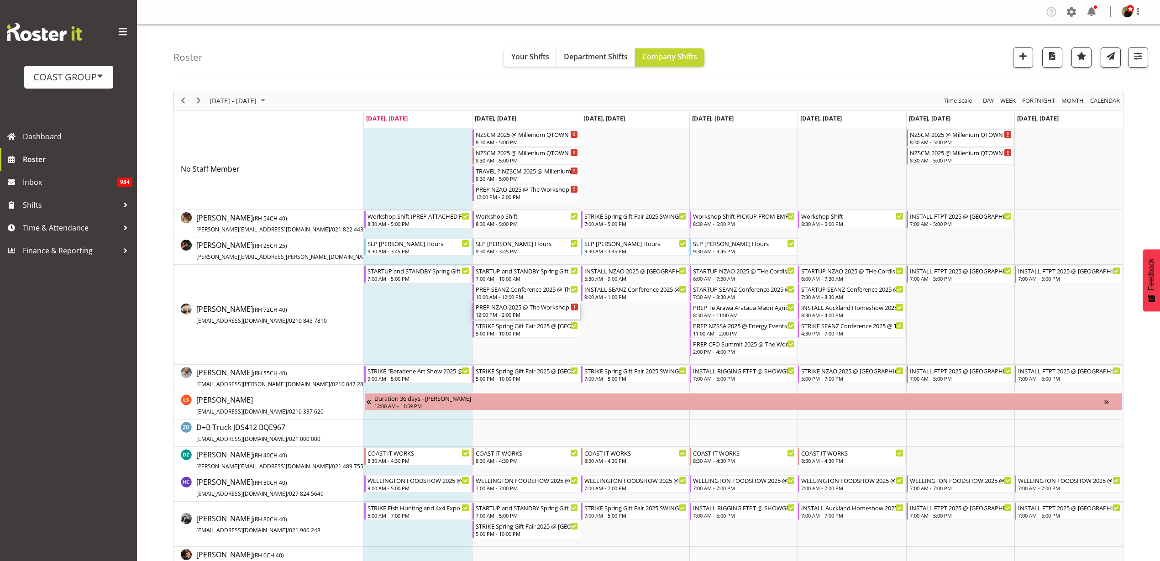
click at [517, 314] on div "12:00 PM - 2:00 PM" at bounding box center [527, 314] width 103 height 7
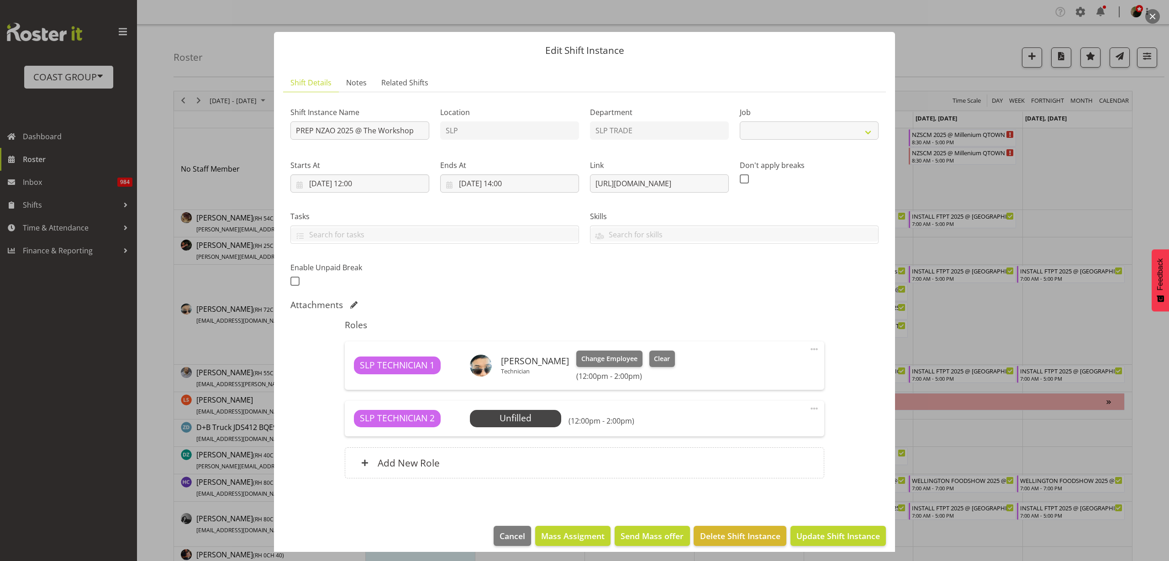
select select "9353"
click at [0, 0] on span "Select Employee" at bounding box center [0, 0] width 0 height 0
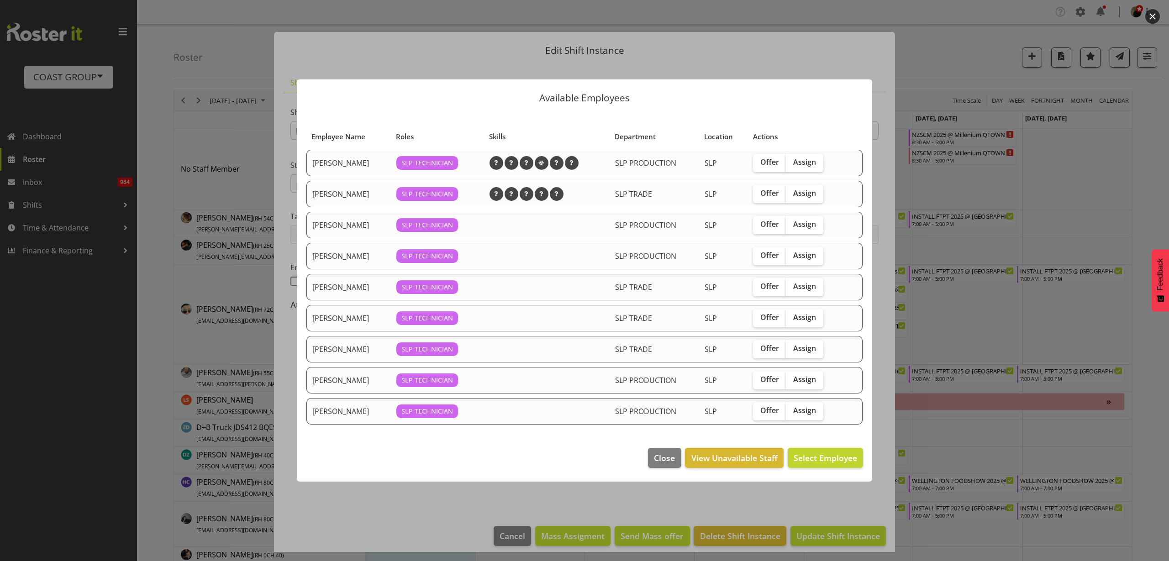
click at [806, 279] on label "Assign" at bounding box center [804, 287] width 37 height 18
click at [792, 284] on input "Assign" at bounding box center [789, 287] width 6 height 6
checkbox input "true"
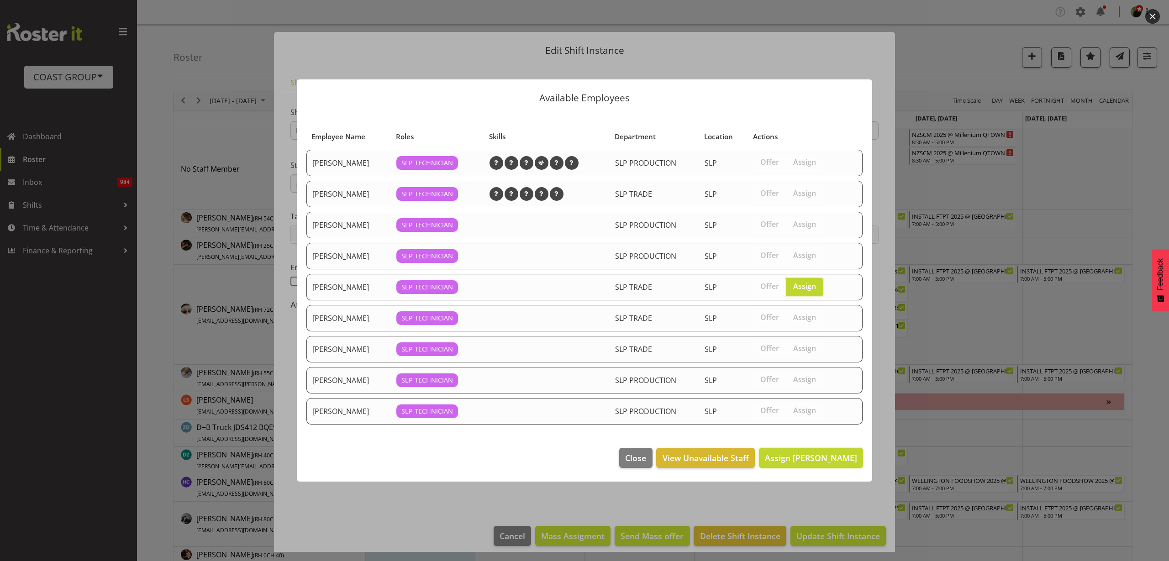
drag, startPoint x: 822, startPoint y: 454, endPoint x: 820, endPoint y: 460, distance: 6.1
click at [822, 455] on span "Assign [PERSON_NAME]" at bounding box center [811, 458] width 92 height 11
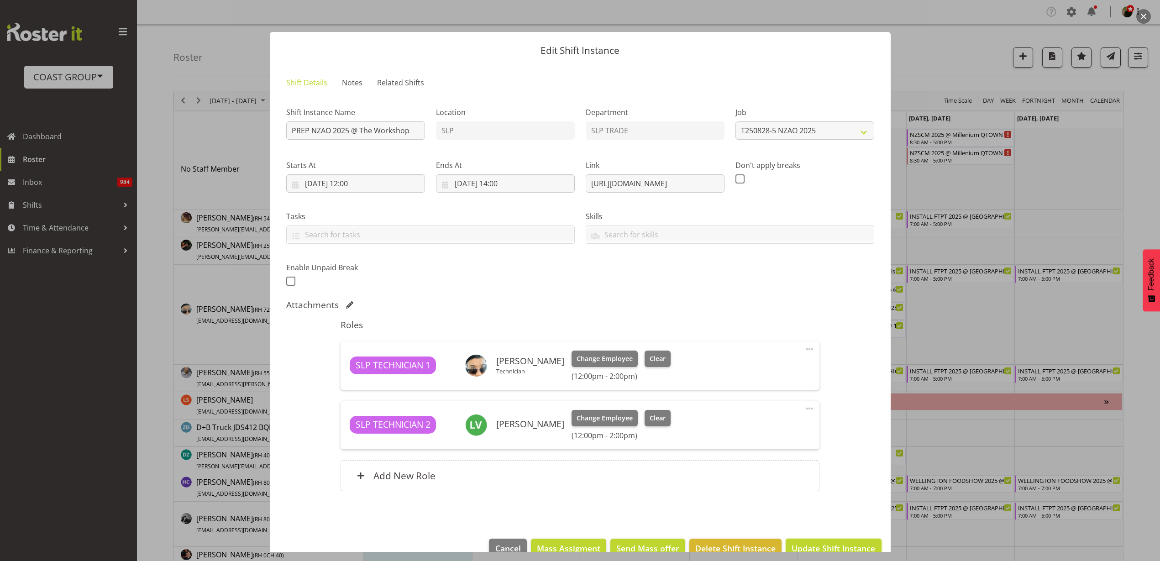
click at [824, 545] on span "Update Shift Instance" at bounding box center [834, 549] width 84 height 12
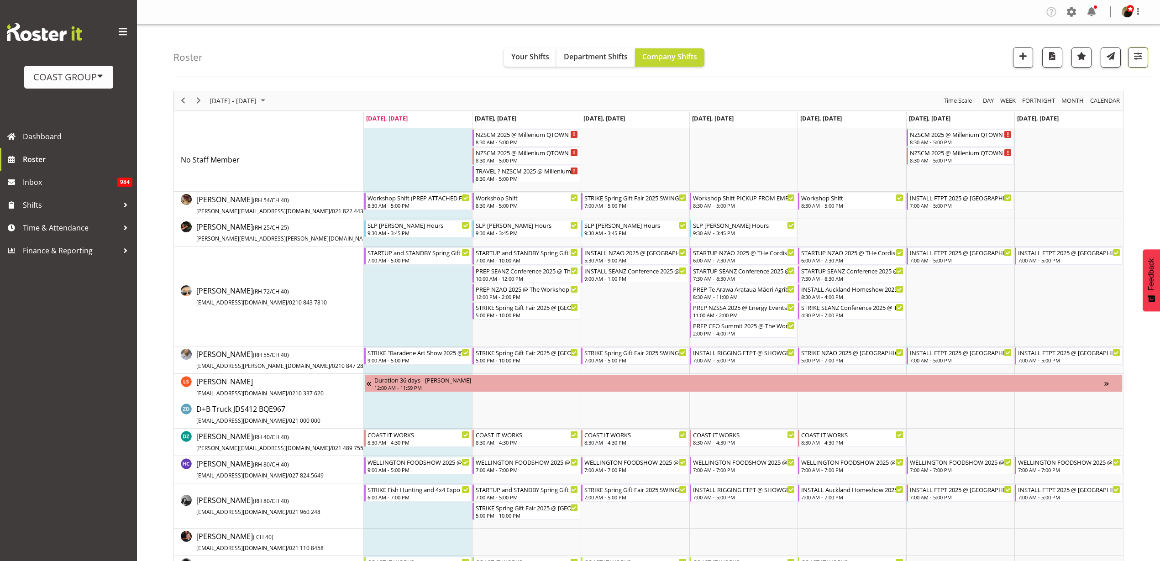
click at [1141, 54] on span "button" at bounding box center [1139, 56] width 12 height 12
click at [1083, 113] on span "All Departments" at bounding box center [1081, 112] width 64 height 11
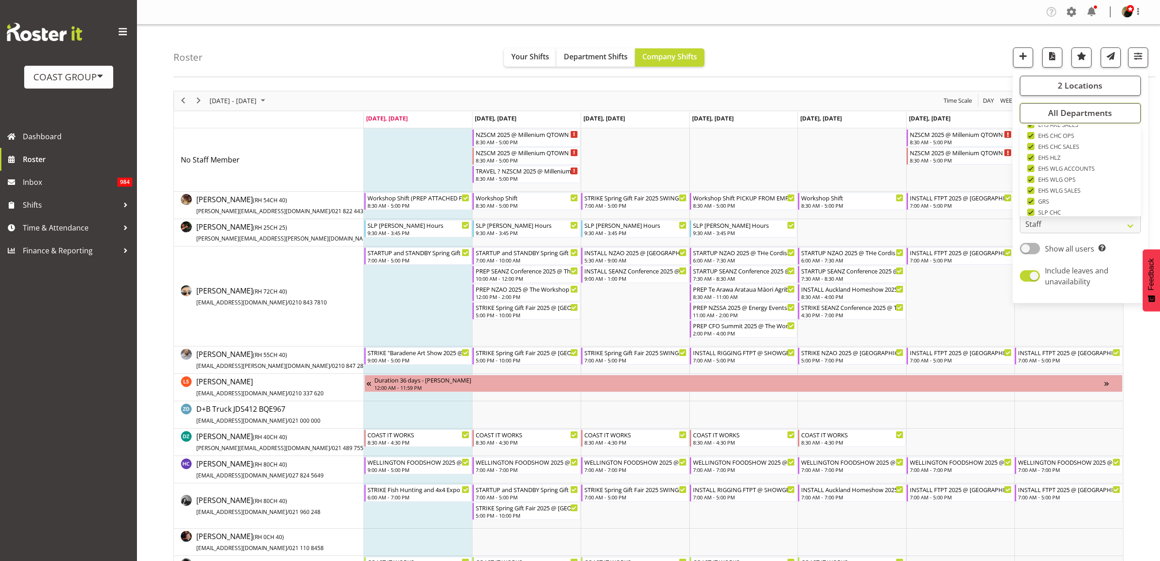
scroll to position [351, 0]
click at [1100, 84] on span "2 Locations" at bounding box center [1080, 85] width 45 height 11
click at [1031, 117] on span at bounding box center [1031, 119] width 7 height 7
click at [1031, 117] on input "SLP CHC" at bounding box center [1031, 119] width 6 height 6
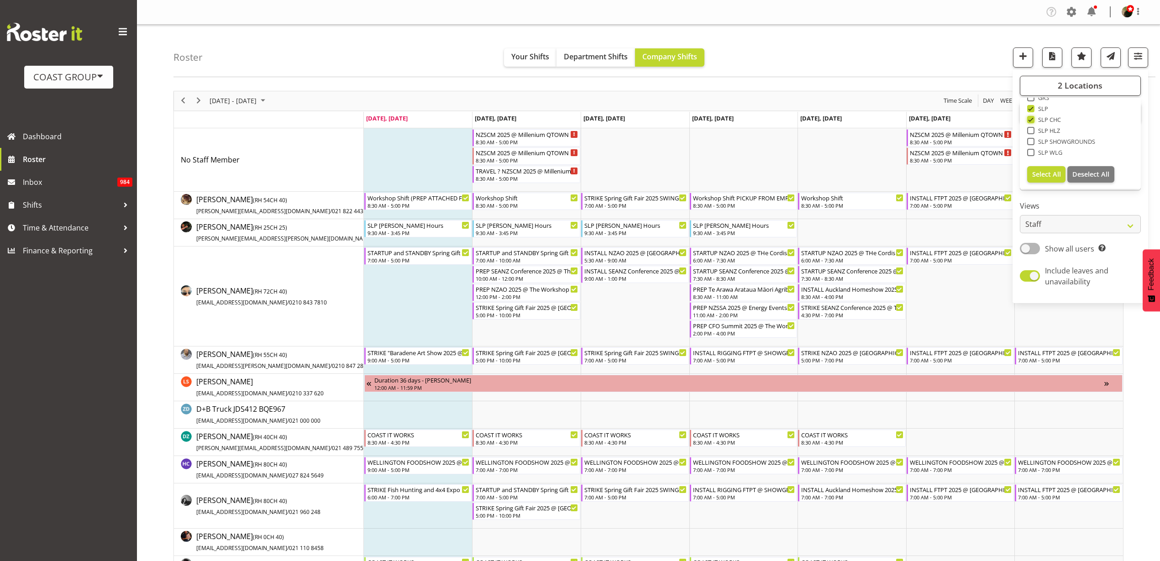
checkbox input "false"
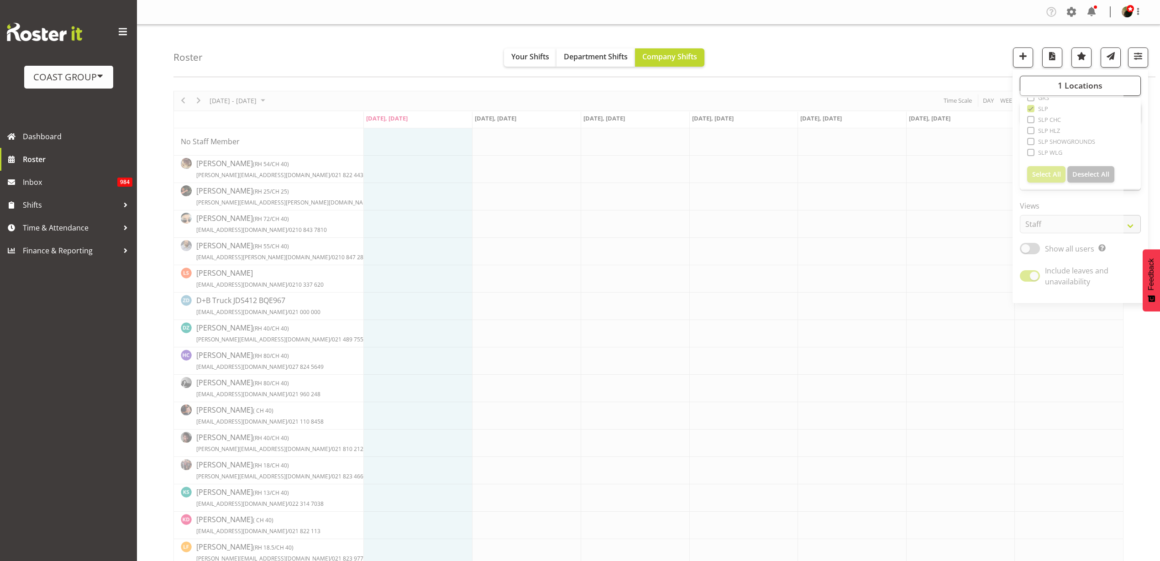
click at [863, 37] on div "Roster Your Shifts Department Shifts Company Shifts 1 Locations Clear CARLTON E…" at bounding box center [665, 51] width 982 height 53
